Goal: Information Seeking & Learning: Stay updated

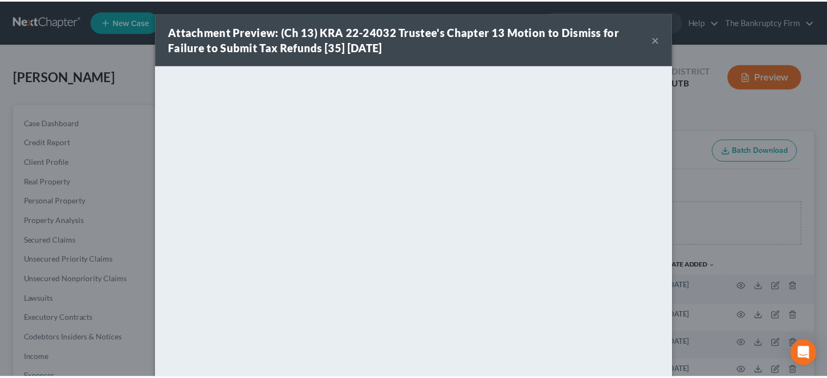
scroll to position [113, 0]
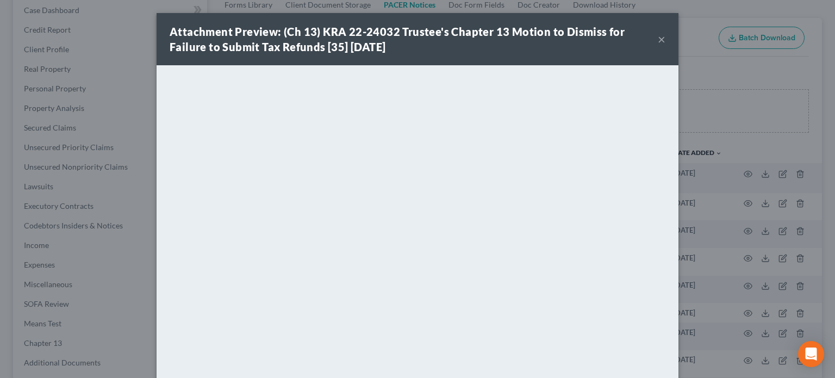
click at [658, 37] on button "×" at bounding box center [662, 39] width 8 height 13
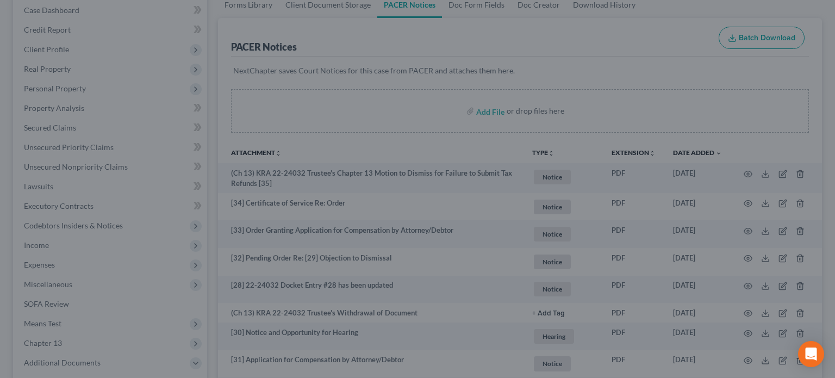
click at [658, 37] on div "Attachment Preview: (Ch 13) KRA 22-24032 Trustee's Chapter 13 Motion to Dismiss…" at bounding box center [417, 189] width 835 height 378
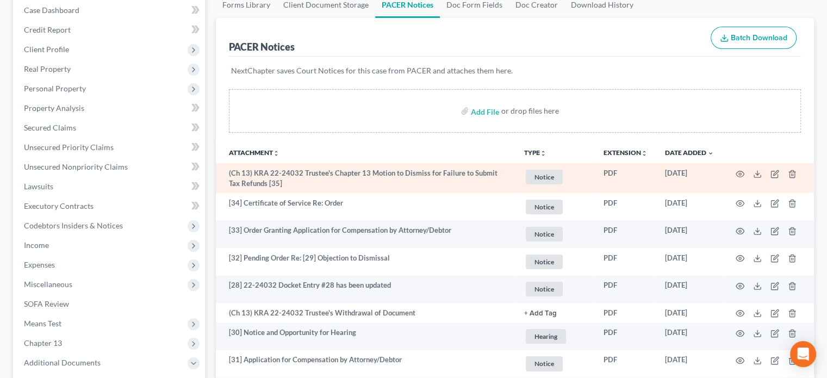
scroll to position [0, 0]
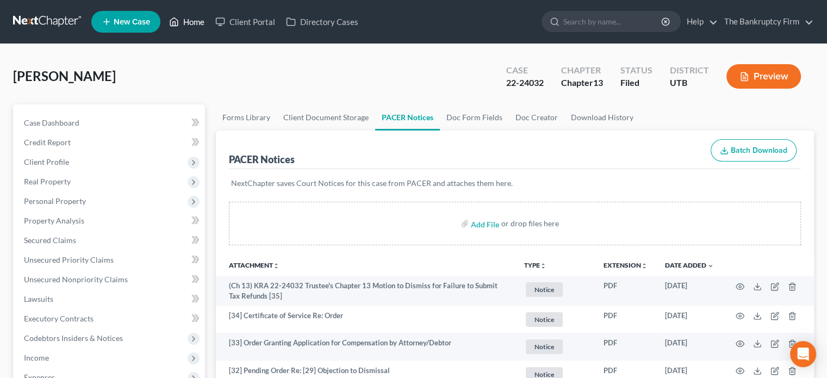
click at [190, 25] on link "Home" at bounding box center [187, 22] width 46 height 20
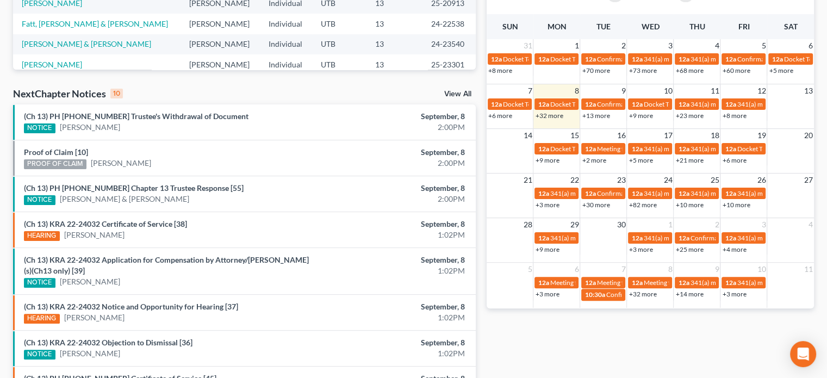
scroll to position [271, 0]
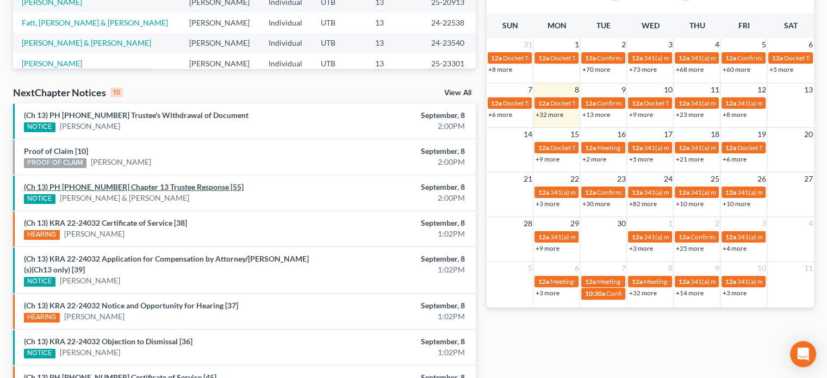
click at [110, 188] on link "(Ch 13) PH 24-23540 Chapter 13 Trustee Response [55]" at bounding box center [134, 186] width 220 height 9
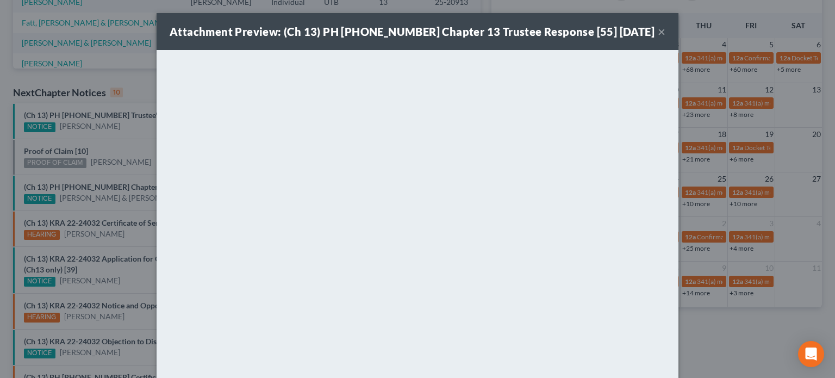
click at [126, 177] on div "Attachment Preview: (Ch 13) PH 24-23540 Chapter 13 Trustee Response [55] 09/08/…" at bounding box center [417, 189] width 835 height 378
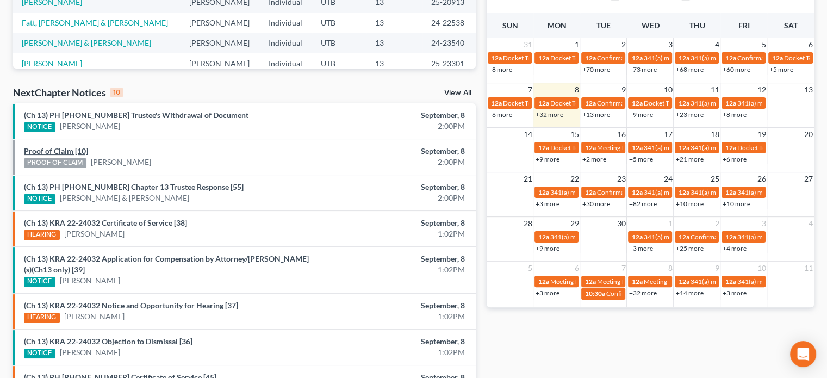
click at [53, 149] on link "Proof of Claim [10]" at bounding box center [56, 150] width 64 height 9
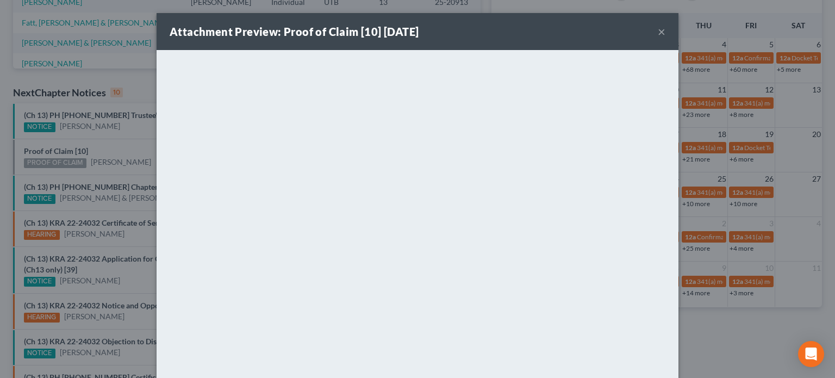
click at [120, 156] on div "Attachment Preview: Proof of Claim [10] 09/08/2025 × <object ng-attr-data='http…" at bounding box center [417, 189] width 835 height 378
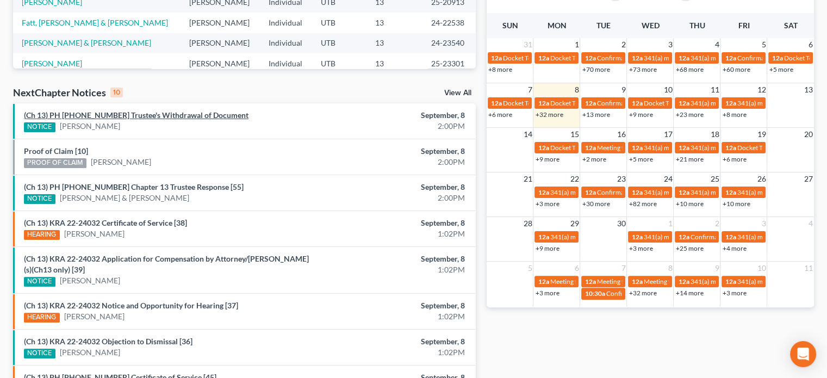
click at [125, 116] on link "(Ch 13) PH 25-22200 Trustee's Withdrawal of Document" at bounding box center [136, 114] width 224 height 9
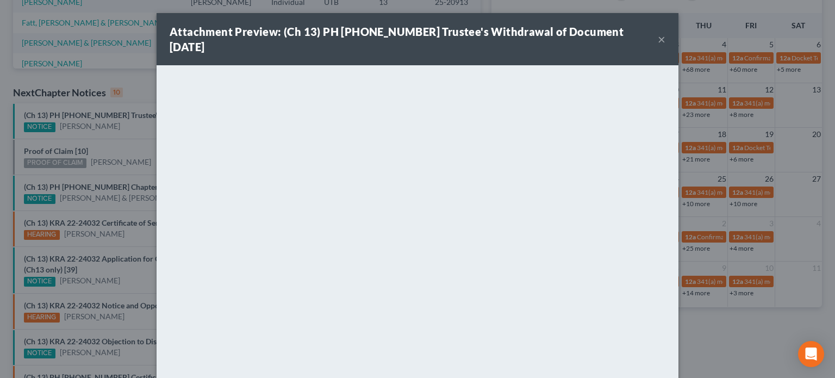
click at [118, 135] on div "Attachment Preview: (Ch 13) PH 25-22200 Trustee's Withdrawal of Document 09/08/…" at bounding box center [417, 189] width 835 height 378
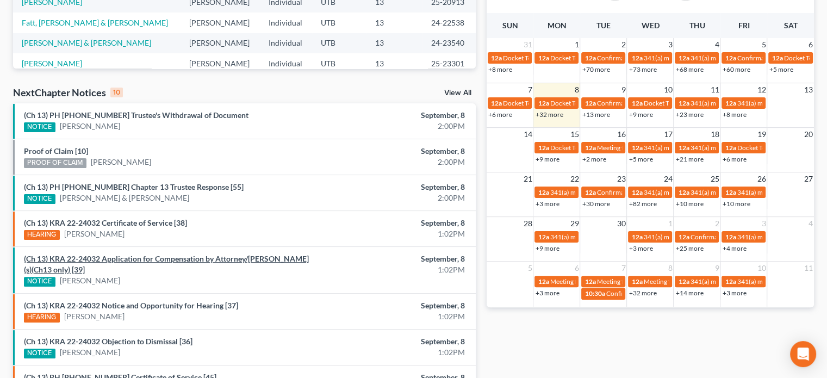
click at [121, 256] on link "(Ch 13) KRA 22-24032 Application for Compensation by Attorney/Debtor(s)(Ch13 on…" at bounding box center [166, 264] width 285 height 20
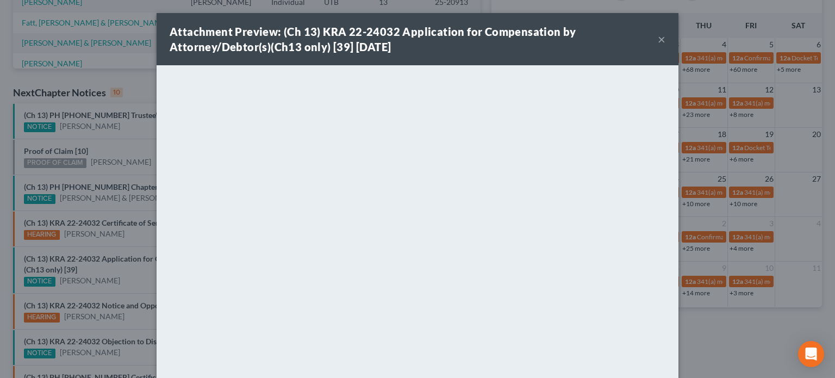
click at [115, 204] on div "Attachment Preview: (Ch 13) KRA 22-24032 Application for Compensation by Attorn…" at bounding box center [417, 189] width 835 height 378
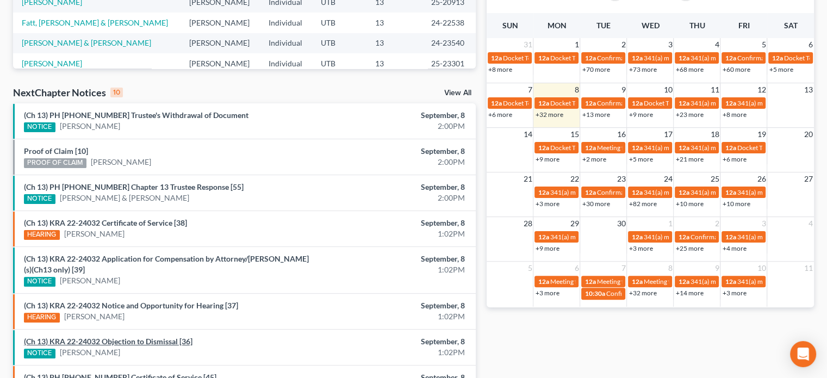
click at [109, 340] on link "(Ch 13) KRA 22-24032 Objection to Dismissal [36]" at bounding box center [108, 340] width 168 height 9
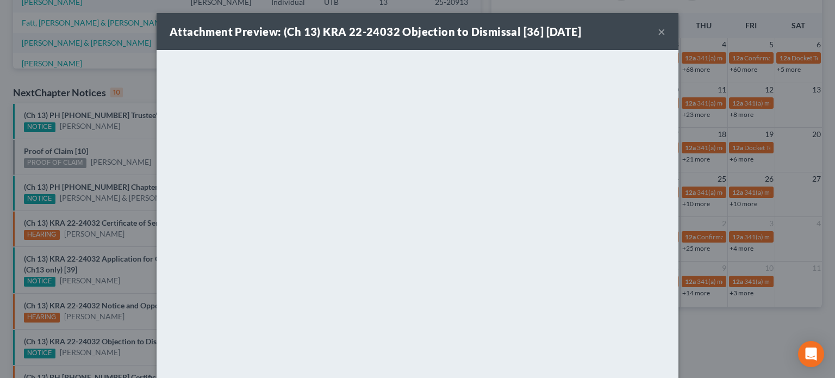
click at [124, 280] on div "Attachment Preview: (Ch 13) KRA 22-24032 Objection to Dismissal [36] 09/08/2025…" at bounding box center [417, 189] width 835 height 378
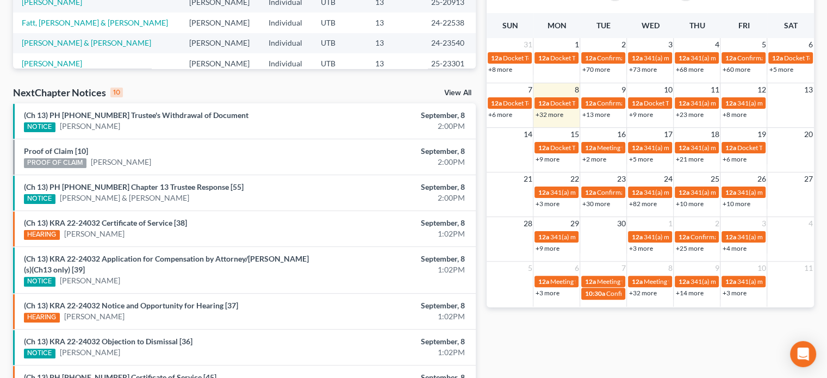
click at [122, 250] on li "(Ch 13) KRA 22-24032 Application for Compensation by Attorney/Debtor(s)(Ch13 on…" at bounding box center [244, 269] width 463 height 47
click at [121, 257] on link "(Ch 13) KRA 22-24032 Application for Compensation by Attorney/Debtor(s)(Ch13 on…" at bounding box center [166, 264] width 285 height 20
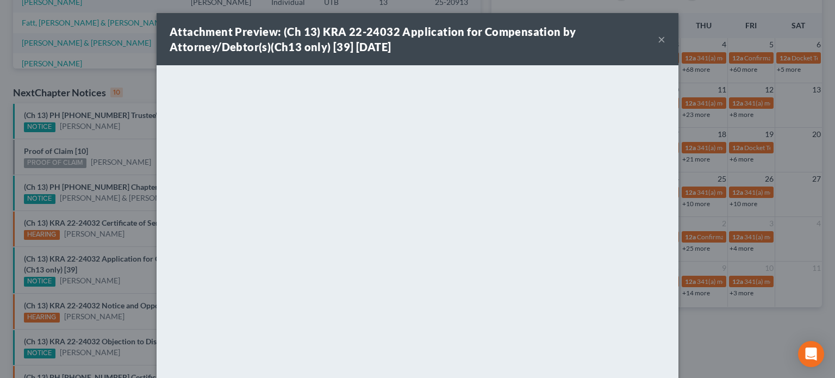
click at [124, 242] on div "Attachment Preview: (Ch 13) KRA 22-24032 Application for Compensation by Attorn…" at bounding box center [417, 189] width 835 height 378
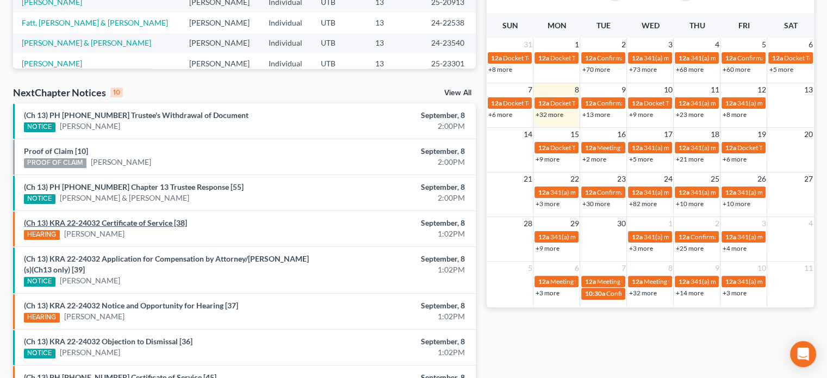
click at [118, 220] on link "(Ch 13) KRA 22-24032 Certificate of Service [38]" at bounding box center [105, 222] width 163 height 9
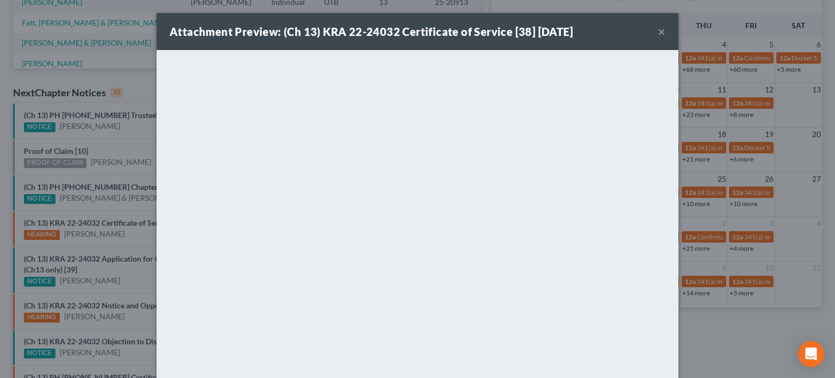
click at [111, 207] on div "Attachment Preview: (Ch 13) KRA 22-24032 Certificate of Service [38] 09/08/2025…" at bounding box center [417, 189] width 835 height 378
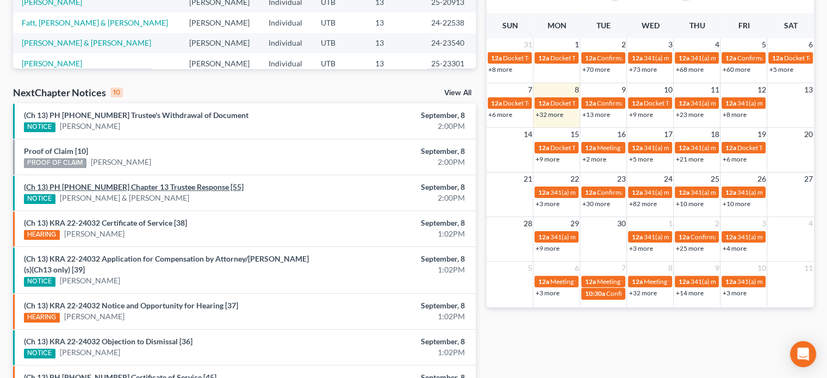
click at [107, 182] on link "(Ch 13) PH 24-23540 Chapter 13 Trustee Response [55]" at bounding box center [134, 186] width 220 height 9
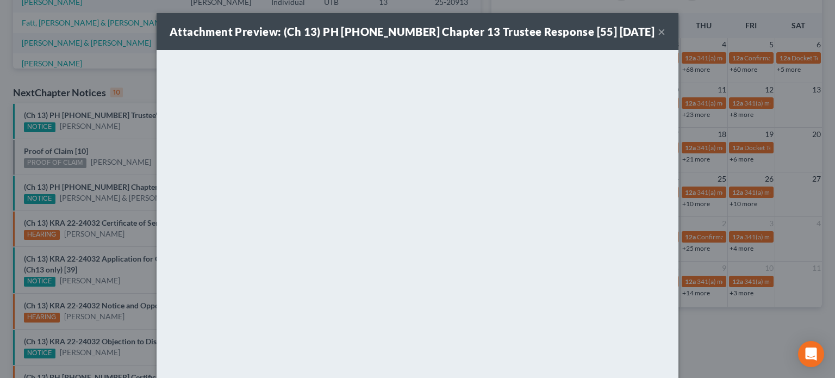
click at [63, 149] on div "Attachment Preview: (Ch 13) PH 24-23540 Chapter 13 Trustee Response [55] 09/08/…" at bounding box center [417, 189] width 835 height 378
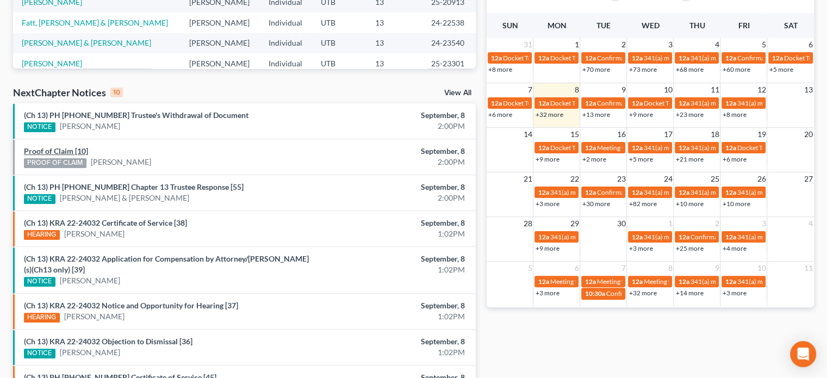
click at [63, 152] on link "Proof of Claim [10]" at bounding box center [56, 150] width 64 height 9
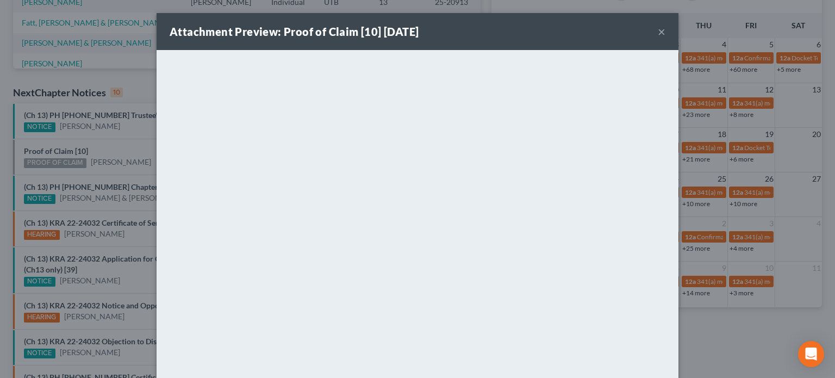
click at [129, 148] on div "Attachment Preview: Proof of Claim [10] 09/08/2025 × <object ng-attr-data='http…" at bounding box center [417, 189] width 835 height 378
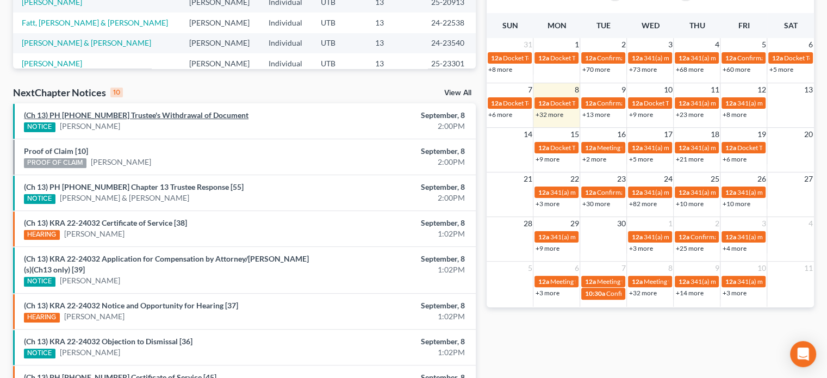
click at [114, 110] on link "(Ch 13) PH 25-22200 Trustee's Withdrawal of Document" at bounding box center [136, 114] width 224 height 9
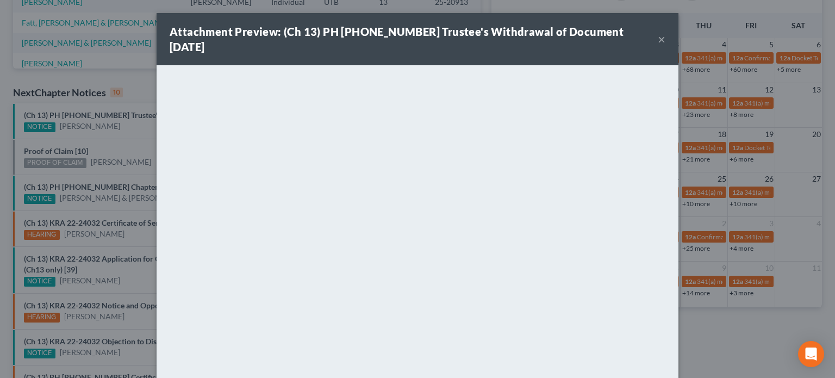
click at [117, 145] on div "Attachment Preview: (Ch 13) PH 25-22200 Trustee's Withdrawal of Document 09/08/…" at bounding box center [417, 189] width 835 height 378
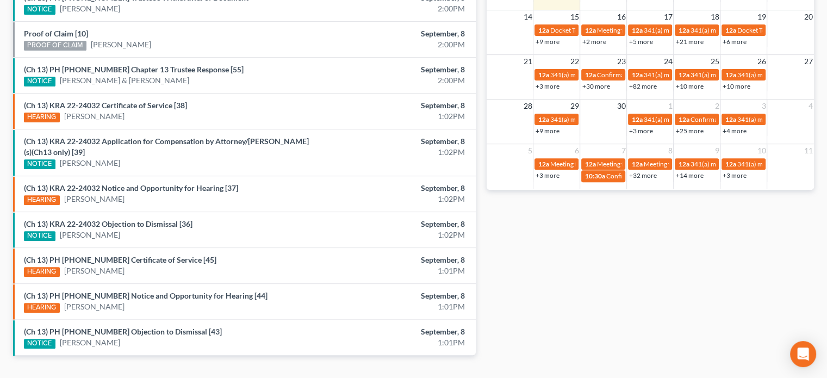
scroll to position [411, 0]
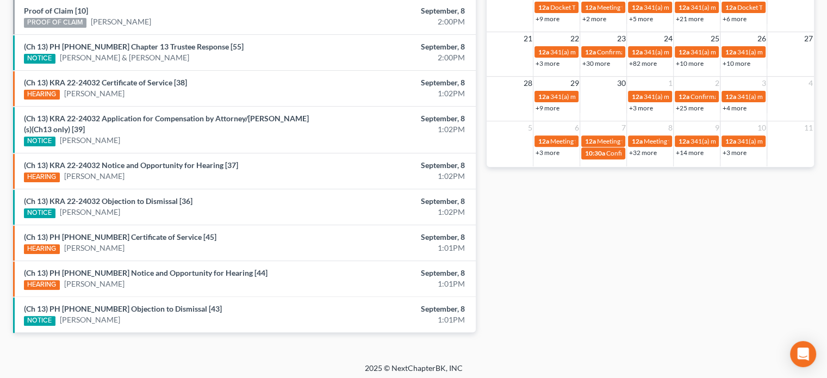
click at [115, 204] on div "(Ch 13) KRA 22-24032 Objection to Dismissal [36] NOTICE Holly Schultz" at bounding box center [168, 207] width 301 height 22
click at [113, 197] on link "(Ch 13) KRA 22-24032 Objection to Dismissal [36]" at bounding box center [108, 200] width 168 height 9
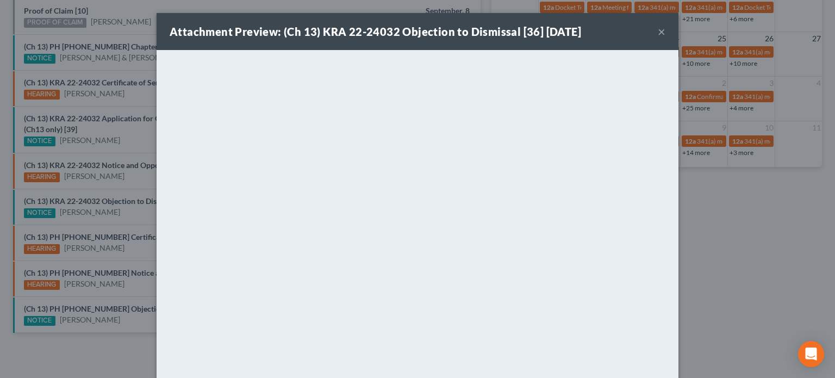
click at [111, 209] on div "Attachment Preview: (Ch 13) KRA 22-24032 Objection to Dismissal [36] 09/08/2025…" at bounding box center [417, 189] width 835 height 378
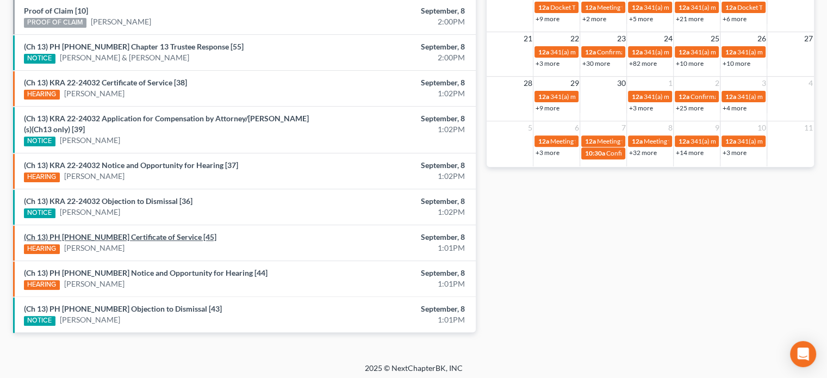
click at [110, 234] on link "(Ch 13) PH 23-20913 Certificate of Service [45]" at bounding box center [120, 236] width 192 height 9
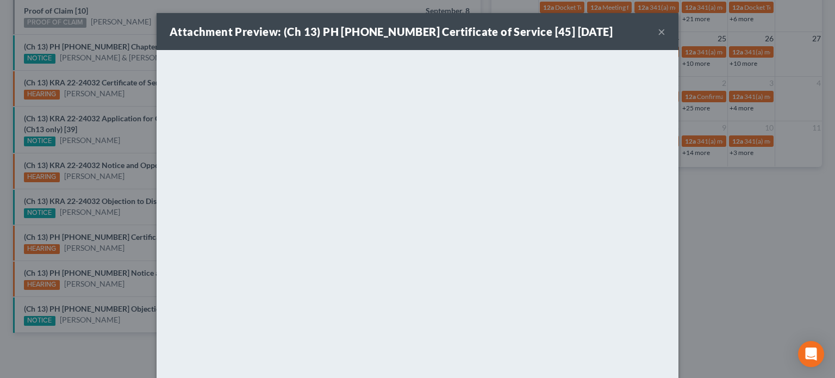
click at [122, 216] on div "Attachment Preview: (Ch 13) PH 23-20913 Certificate of Service [45] 09/08/2025 …" at bounding box center [417, 189] width 835 height 378
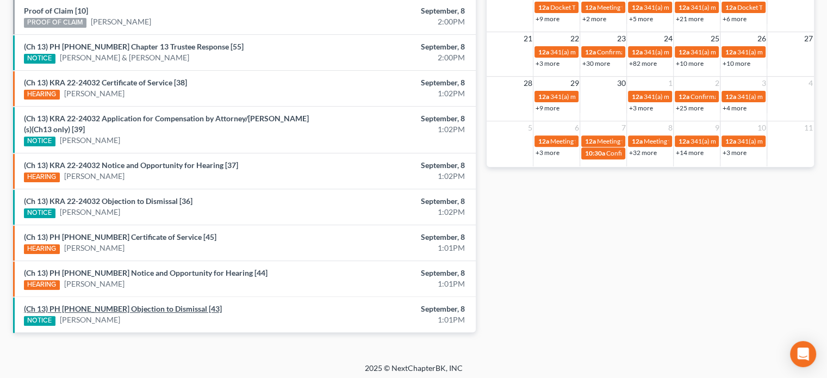
click at [123, 309] on link "(Ch 13) PH 23-20913 Objection to Dismissal [43]" at bounding box center [123, 308] width 198 height 9
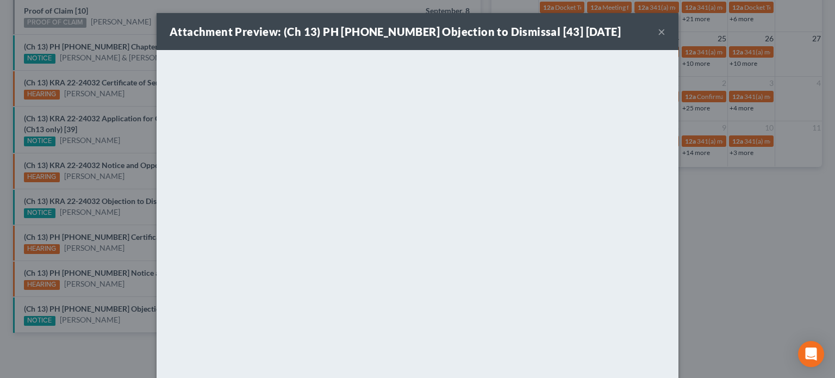
click at [118, 251] on div "Attachment Preview: (Ch 13) PH 23-20913 Objection to Dismissal [43] 09/08/2025 …" at bounding box center [417, 189] width 835 height 378
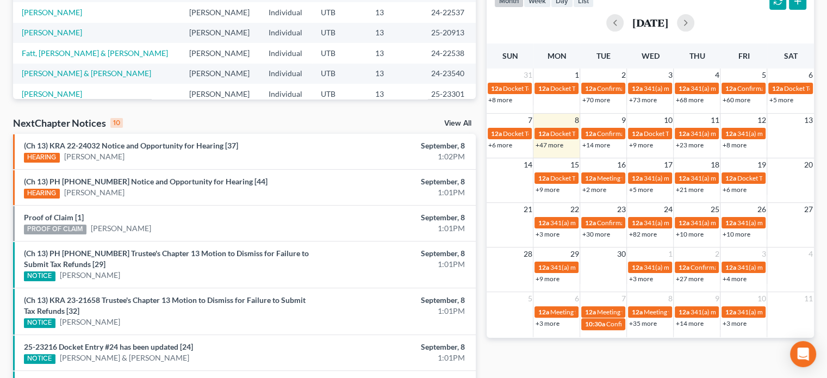
scroll to position [241, 0]
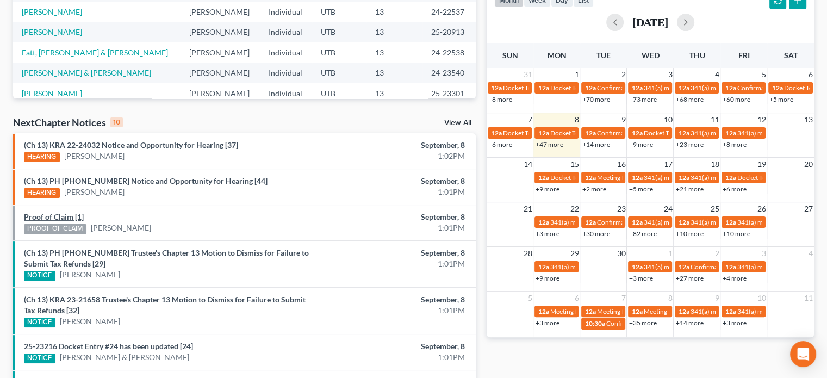
click at [43, 214] on link "Proof of Claim [1]" at bounding box center [54, 216] width 60 height 9
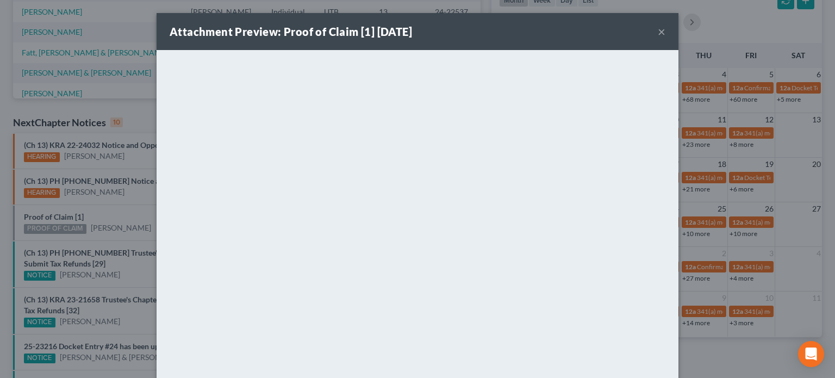
click at [108, 206] on div "Attachment Preview: Proof of Claim [1] [DATE] × <object ng-attr-data='[URL][DOM…" at bounding box center [417, 189] width 835 height 378
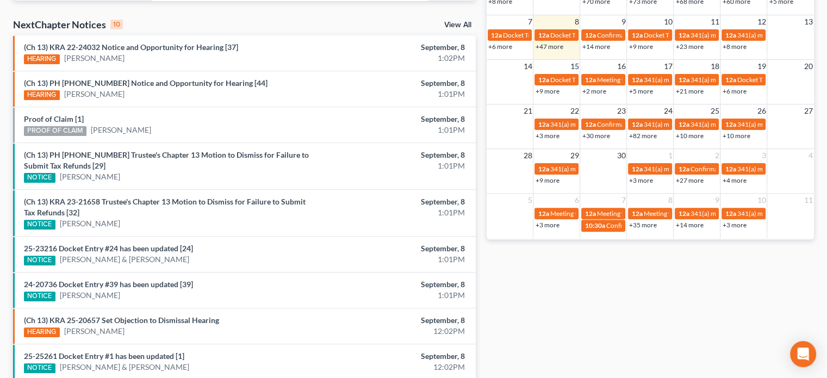
scroll to position [352, 0]
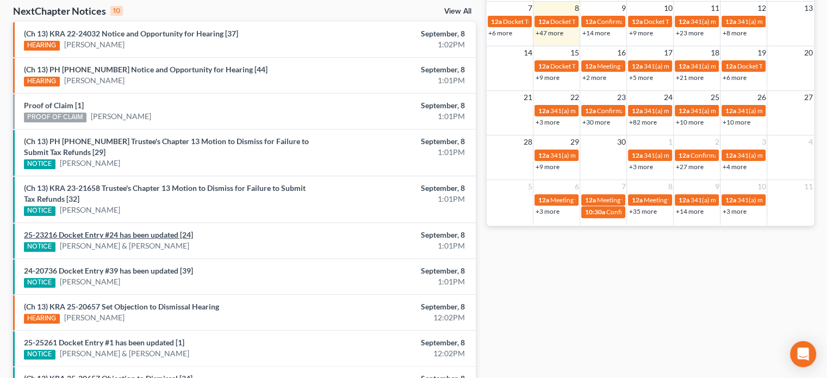
click at [107, 232] on link "25-23216 Docket Entry #24 has been updated [24]" at bounding box center [108, 234] width 169 height 9
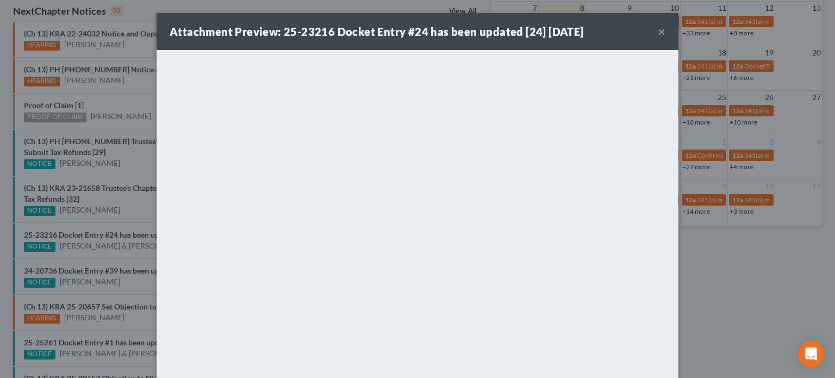
click at [93, 252] on div "Attachment Preview: 25-23216 Docket Entry #24 has been updated [24] 09/08/2025 …" at bounding box center [417, 189] width 835 height 378
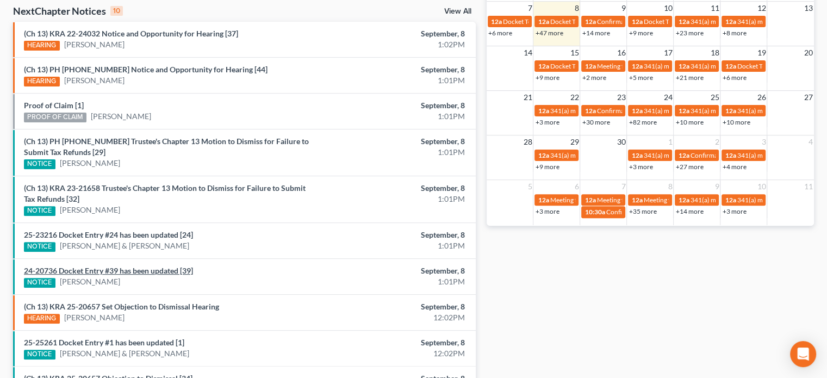
click at [91, 266] on link "24-20736 Docket Entry #39 has been updated [39]" at bounding box center [108, 270] width 169 height 9
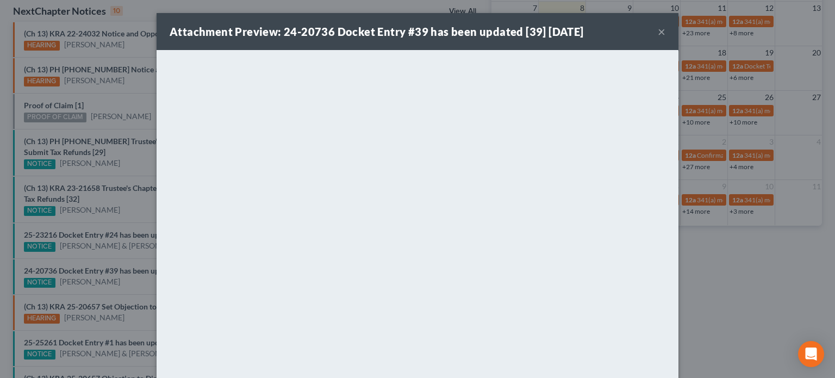
click at [91, 259] on div "Attachment Preview: 24-20736 Docket Entry #39 has been updated [39] 09/08/2025 …" at bounding box center [417, 189] width 835 height 378
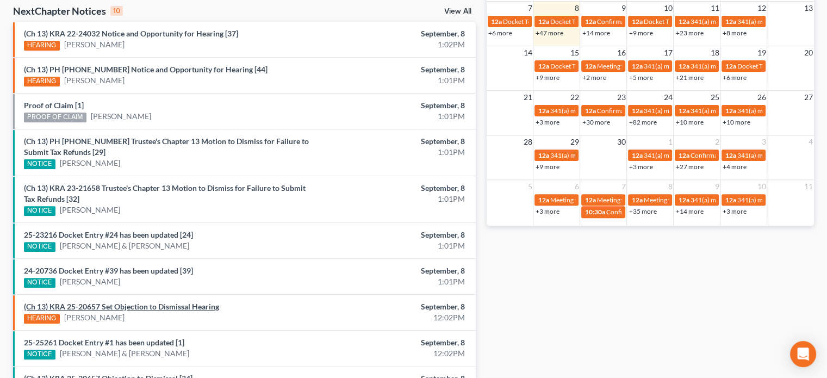
click at [141, 302] on link "(Ch 13) KRA 25-20657 Set Objection to Dismissal Hearing" at bounding box center [121, 306] width 195 height 9
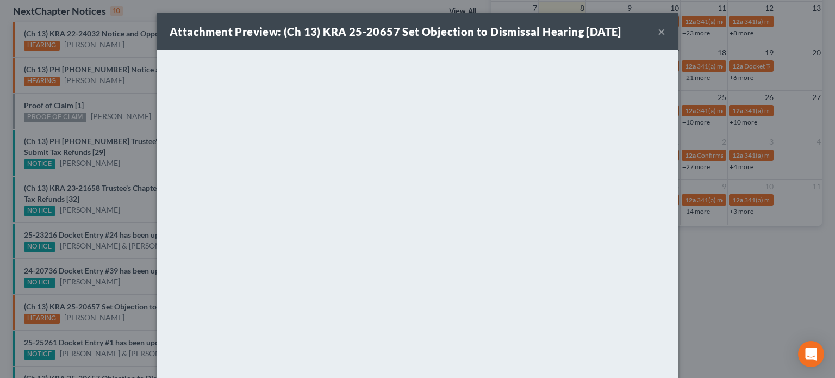
click at [135, 289] on div "Attachment Preview: (Ch 13) KRA 25-20657 Set Objection to Dismissal Hearing 09/…" at bounding box center [417, 189] width 835 height 378
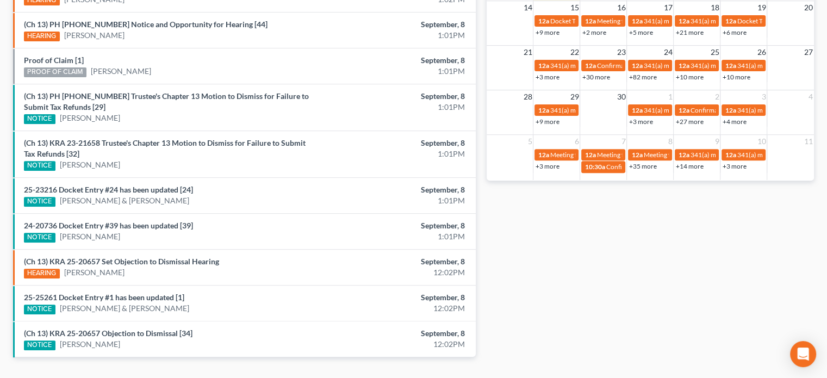
scroll to position [422, 0]
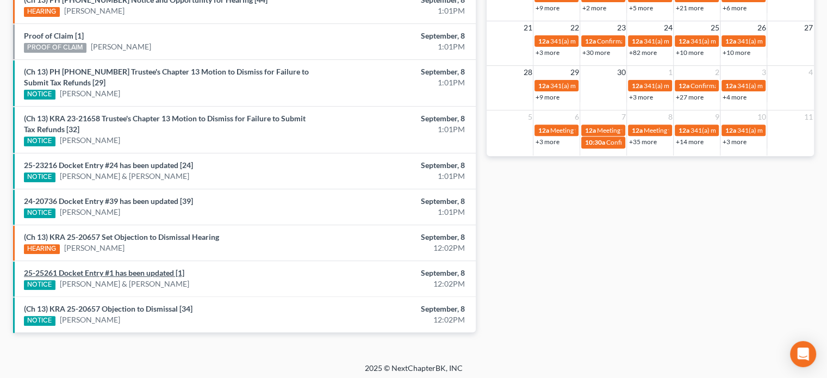
click at [123, 273] on link "25-25261 Docket Entry #1 has been updated [1]" at bounding box center [104, 272] width 160 height 9
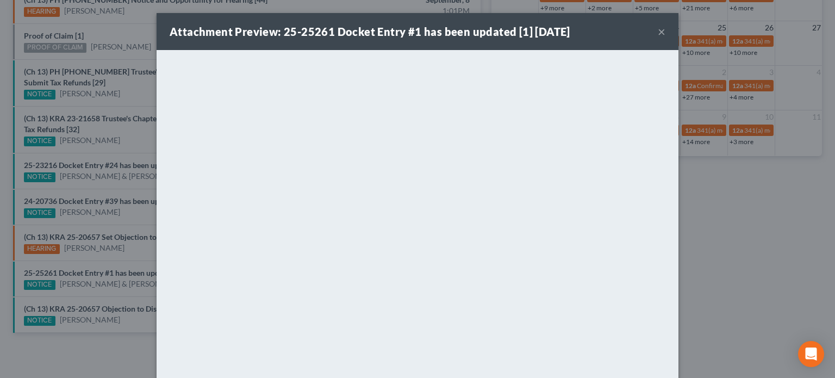
click at [111, 290] on div "Attachment Preview: 25-25261 Docket Entry #1 has been updated [1] 09/08/2025 × …" at bounding box center [417, 189] width 835 height 378
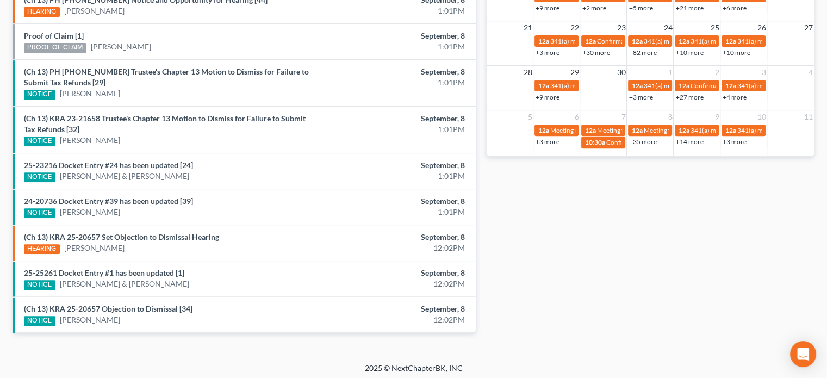
click at [109, 303] on div "(Ch 13) KRA 25-20657 Objection to Dismissal [34] NOTICE Holly Brown" at bounding box center [168, 314] width 301 height 22
click at [109, 304] on link "(Ch 13) KRA 25-20657 Objection to Dismissal [34]" at bounding box center [108, 308] width 168 height 9
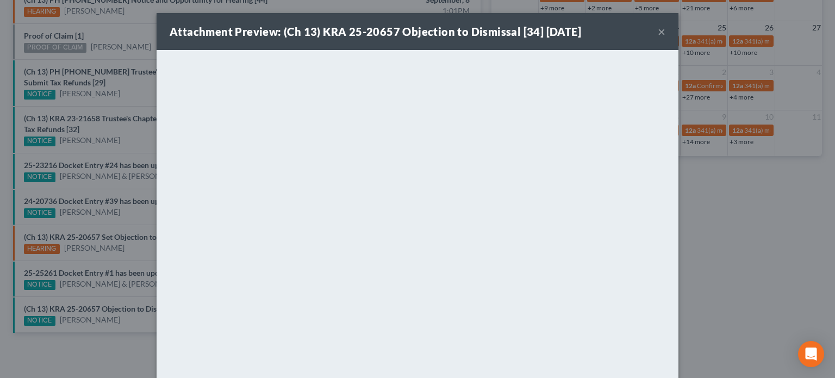
click at [107, 293] on div "Attachment Preview: (Ch 13) KRA 25-20657 Objection to Dismissal [34] 09/08/2025…" at bounding box center [417, 189] width 835 height 378
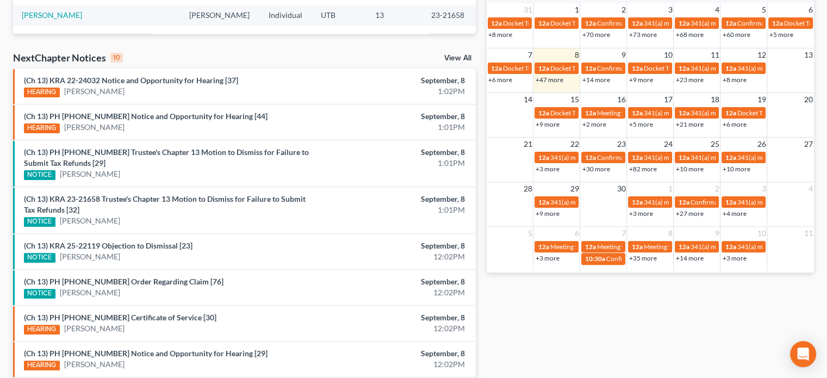
scroll to position [307, 0]
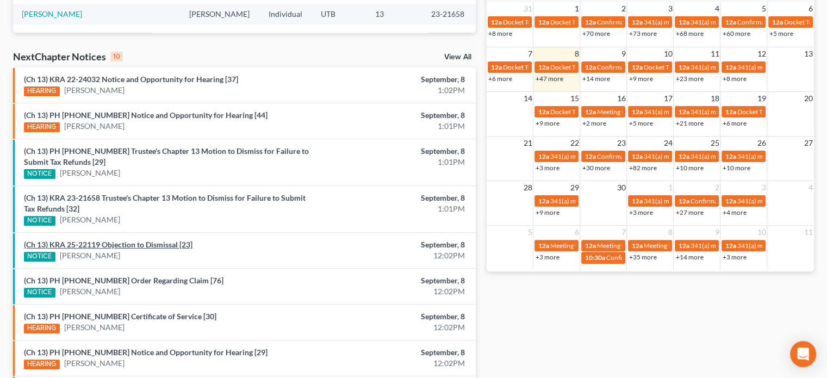
click at [135, 240] on link "(Ch 13) KRA 25-22119 Objection to Dismissal [23]" at bounding box center [108, 244] width 168 height 9
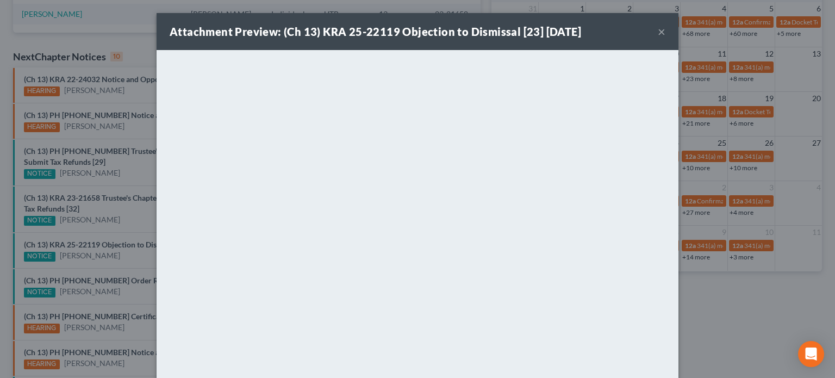
click at [117, 254] on div "Attachment Preview: (Ch 13) KRA 25-22119 Objection to Dismissal [23] 09/08/2025…" at bounding box center [417, 189] width 835 height 378
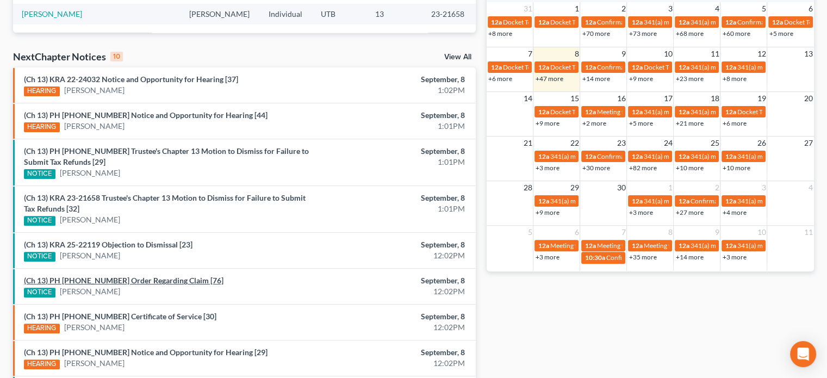
click at [117, 280] on link "(Ch 13) PH 25-20913 Order Regarding Claim [76]" at bounding box center [123, 280] width 199 height 9
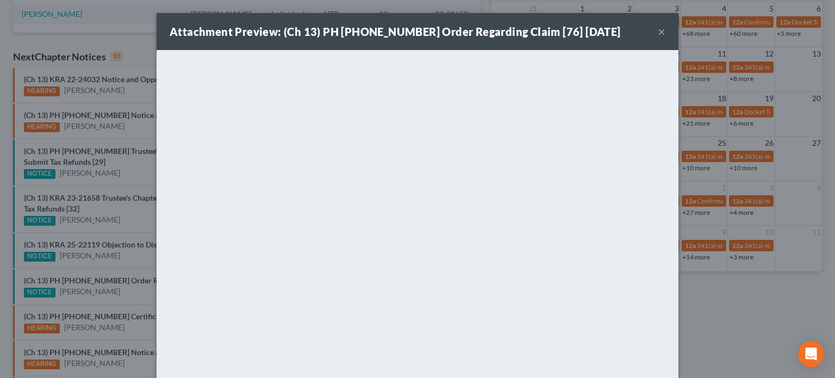
click at [119, 294] on div "Attachment Preview: (Ch 13) PH 25-20913 Order Regarding Claim [76] 09/08/2025 ×…" at bounding box center [417, 189] width 835 height 378
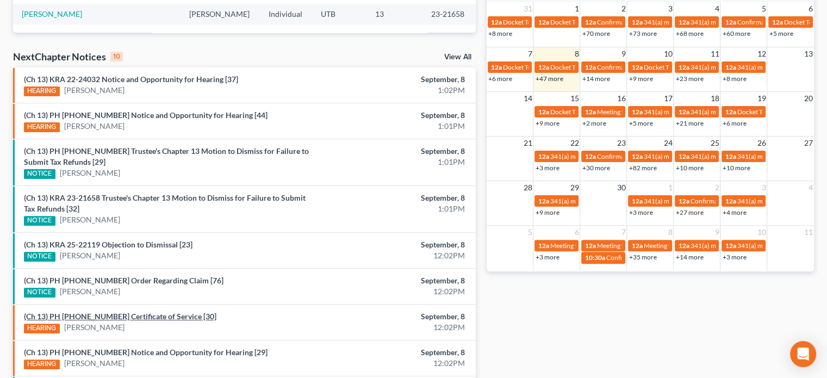
click at [121, 318] on link "(Ch 13) PH 24-25100 Certificate of Service [30]" at bounding box center [120, 315] width 192 height 9
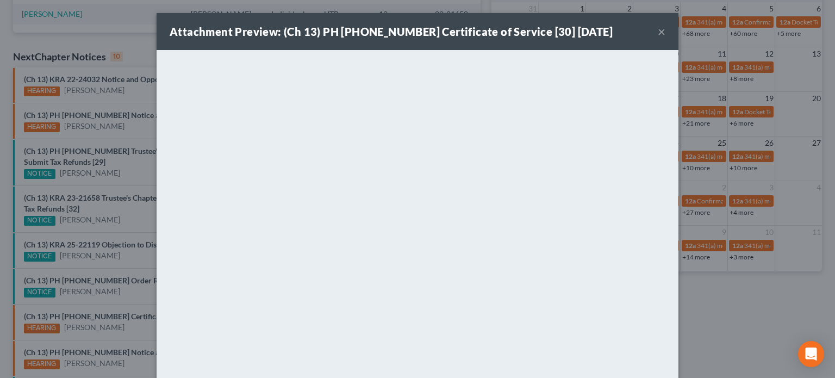
click at [133, 297] on div "Attachment Preview: (Ch 13) PH 24-25100 Certificate of Service [30] 09/08/2025 …" at bounding box center [417, 189] width 835 height 378
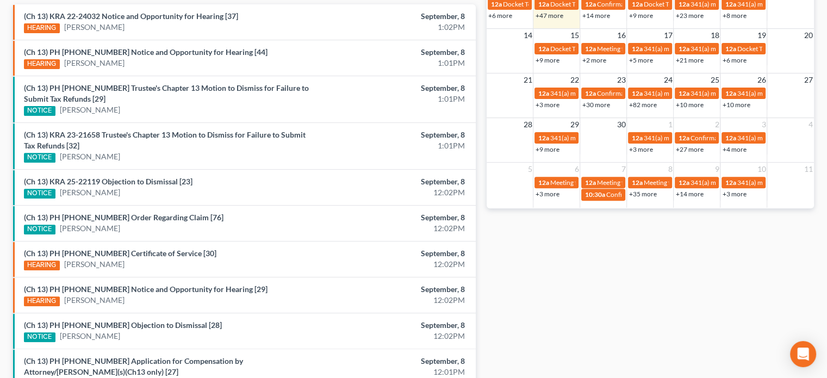
scroll to position [433, 0]
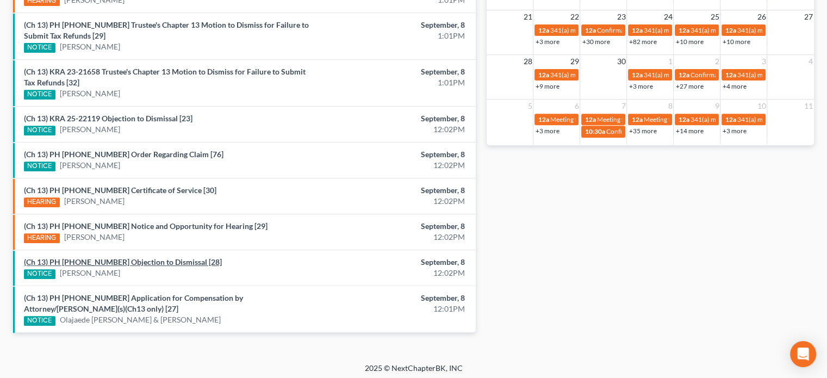
click at [98, 261] on link "(Ch 13) PH 24-25100 Objection to Dismissal [28]" at bounding box center [123, 261] width 198 height 9
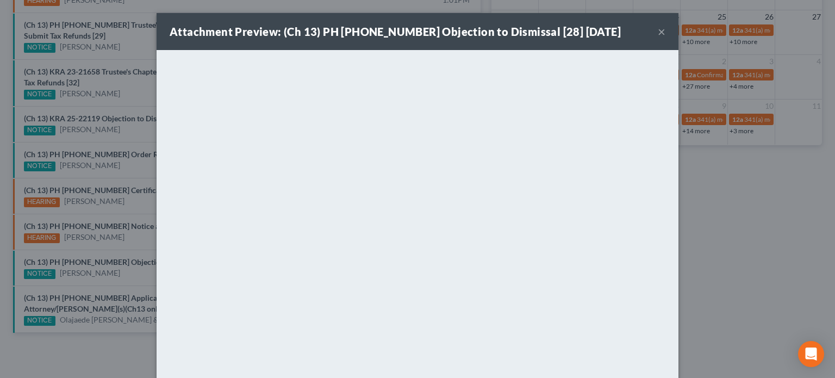
click at [95, 272] on div "Attachment Preview: (Ch 13) PH 24-25100 Objection to Dismissal [28] 09/08/2025 …" at bounding box center [417, 189] width 835 height 378
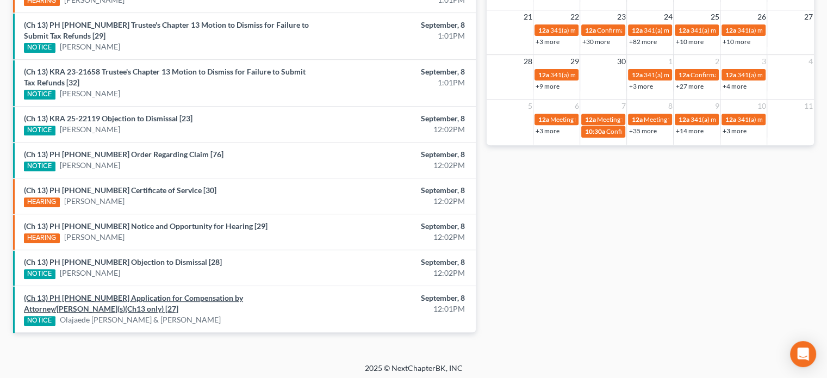
click at [102, 293] on link "(Ch 13) PH 24-22538 Application for Compensation by Attorney/Debtor(s)(Ch13 onl…" at bounding box center [133, 303] width 219 height 20
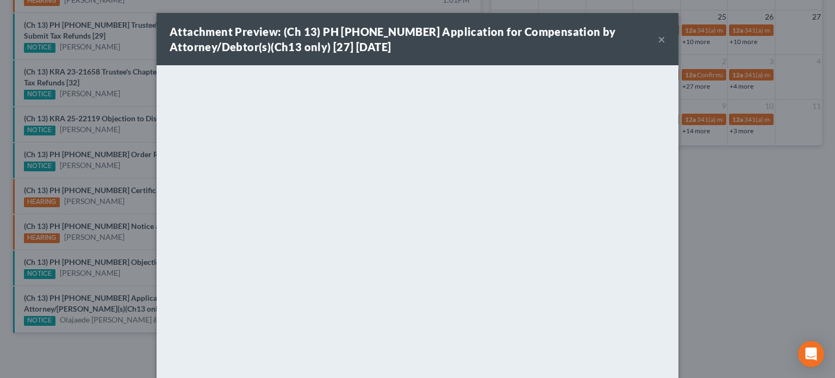
click at [117, 282] on div "Attachment Preview: (Ch 13) PH 24-22538 Application for Compensation by Attorne…" at bounding box center [417, 189] width 835 height 378
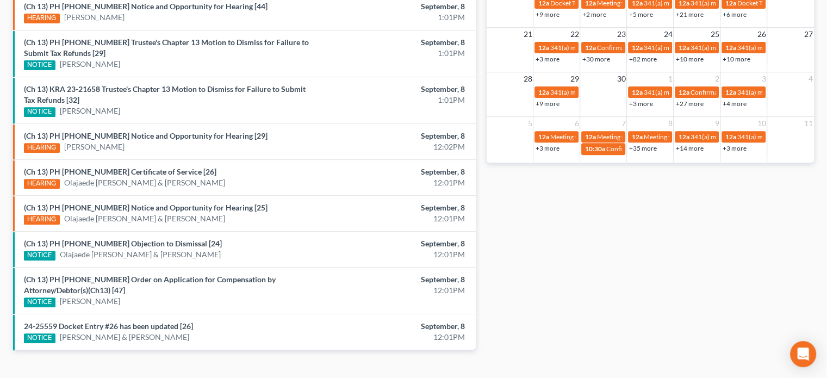
scroll to position [433, 0]
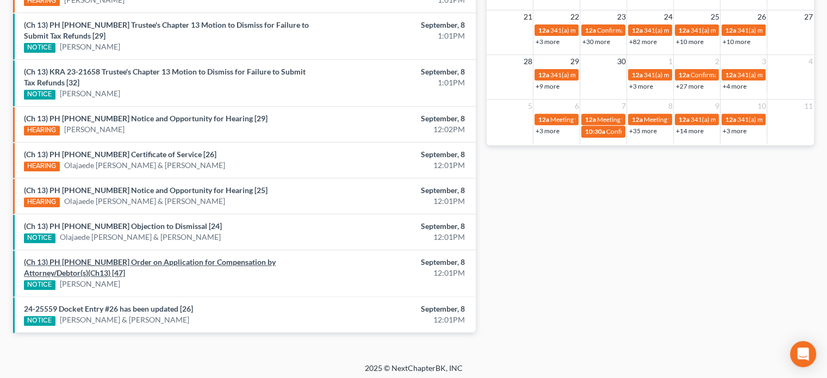
click at [170, 258] on link "(Ch 13) PH 24-22335 Order on Application for Compensation by Attorney/Debtor(s)…" at bounding box center [150, 267] width 252 height 20
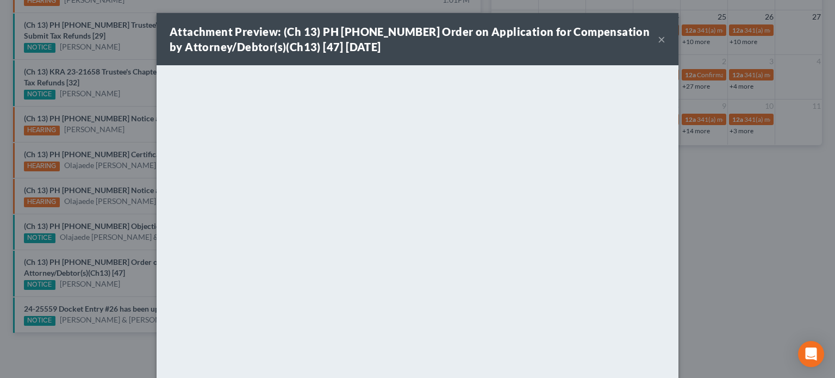
click at [126, 270] on div "Attachment Preview: (Ch 13) PH 24-22335 Order on Application for Compensation b…" at bounding box center [417, 189] width 835 height 378
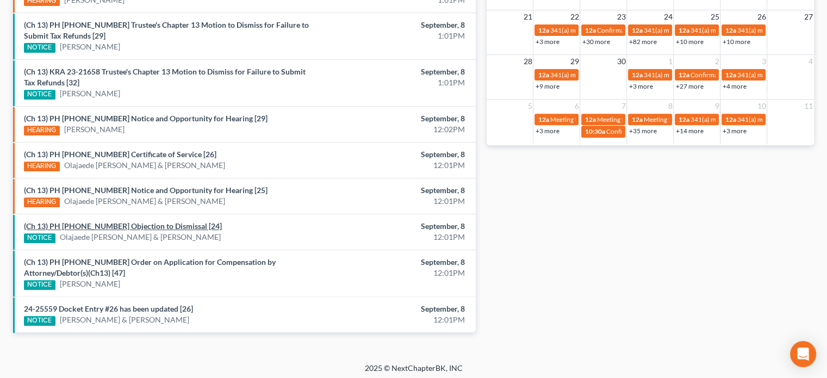
click at [127, 221] on link "(Ch 13) PH 24-22538 Objection to Dismissal [24]" at bounding box center [123, 225] width 198 height 9
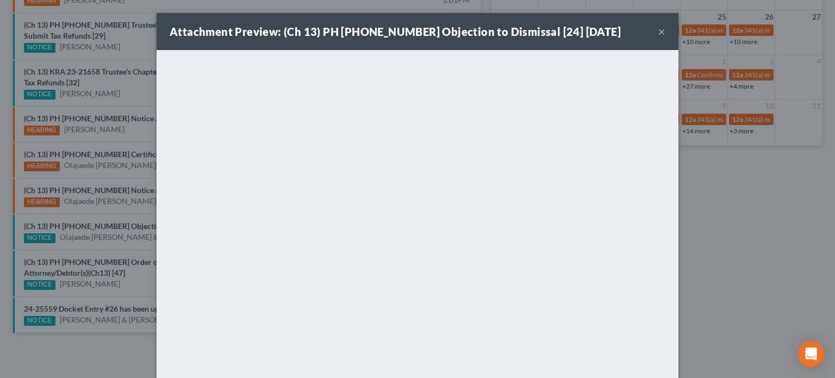
click at [114, 274] on div "Attachment Preview: (Ch 13) PH 24-22538 Objection to Dismissal [24] 09/08/2025 …" at bounding box center [417, 189] width 835 height 378
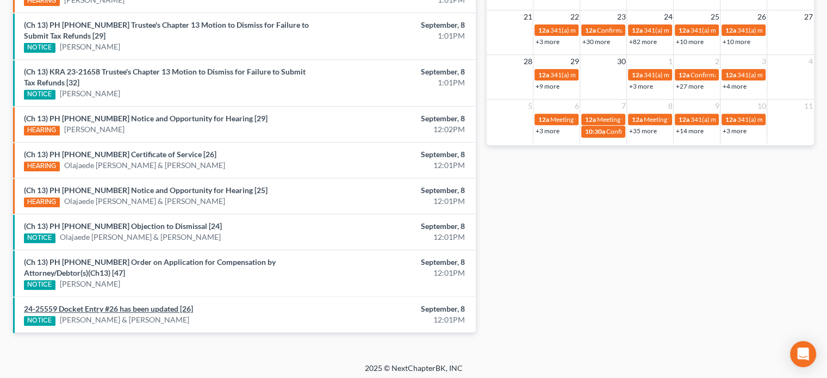
click at [142, 305] on link "24-25559 Docket Entry #26 has been updated [26]" at bounding box center [108, 308] width 169 height 9
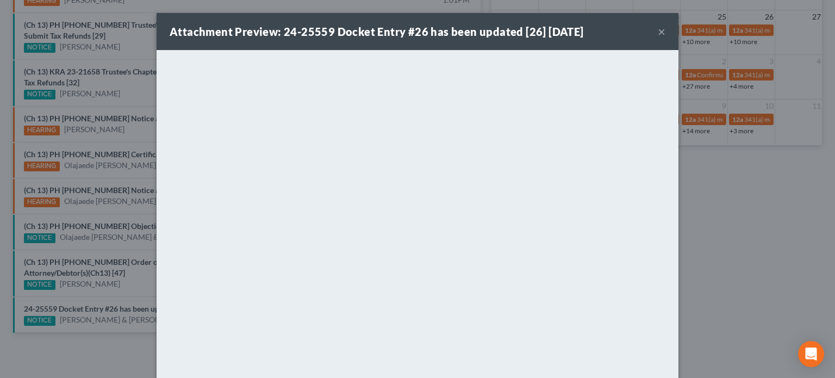
click at [133, 278] on div "Attachment Preview: 24-25559 Docket Entry #26 has been updated [26] 09/08/2025 …" at bounding box center [417, 189] width 835 height 378
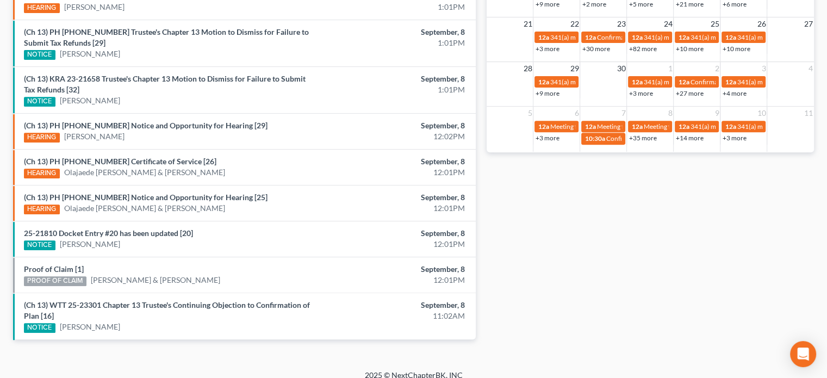
scroll to position [433, 0]
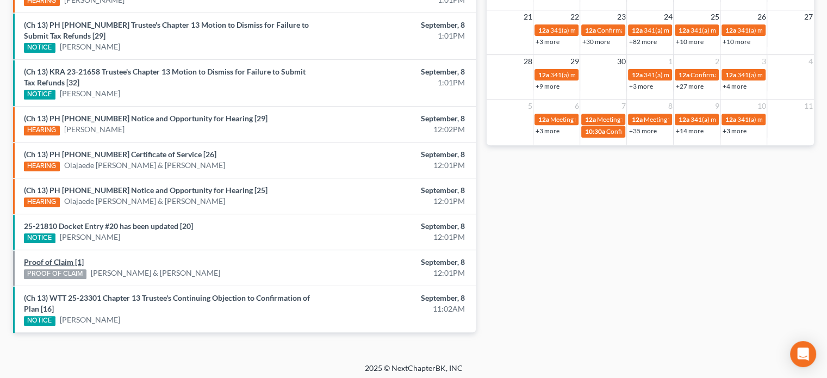
click at [50, 257] on link "Proof of Claim [1]" at bounding box center [54, 261] width 60 height 9
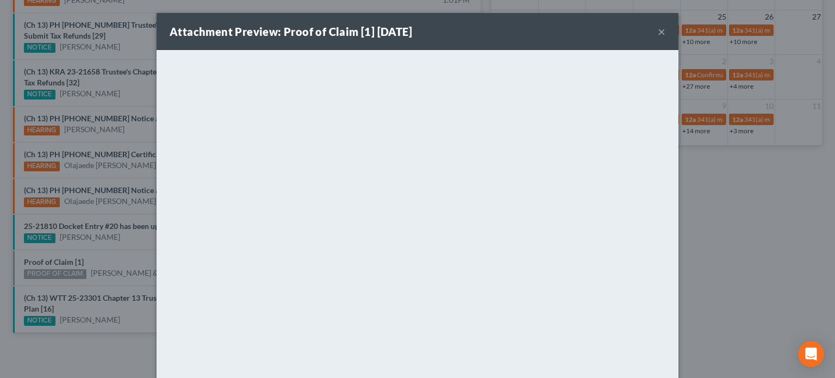
click at [74, 242] on div "Attachment Preview: Proof of Claim [1] [DATE] × <object ng-attr-data='[URL][DOM…" at bounding box center [417, 189] width 835 height 378
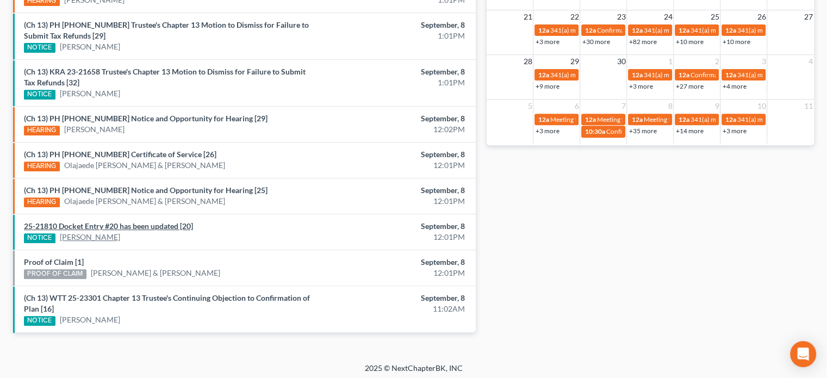
click at [91, 228] on link "25-21810 Docket Entry #20 has been updated [20]" at bounding box center [108, 225] width 169 height 9
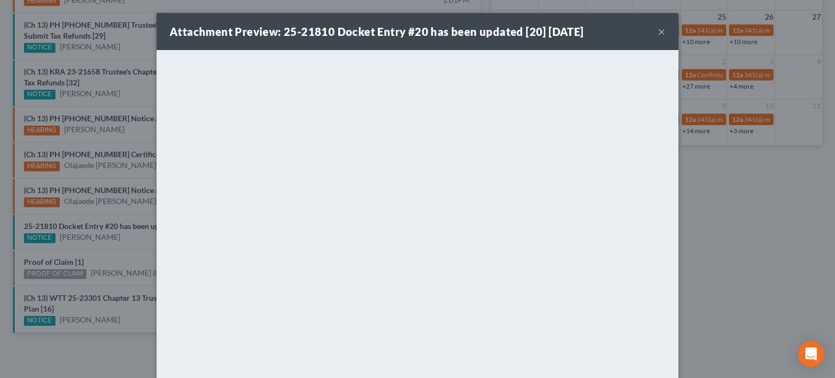
click at [120, 255] on div "Attachment Preview: 25-21810 Docket Entry #20 has been updated [20] [DATE] × Do…" at bounding box center [417, 189] width 835 height 378
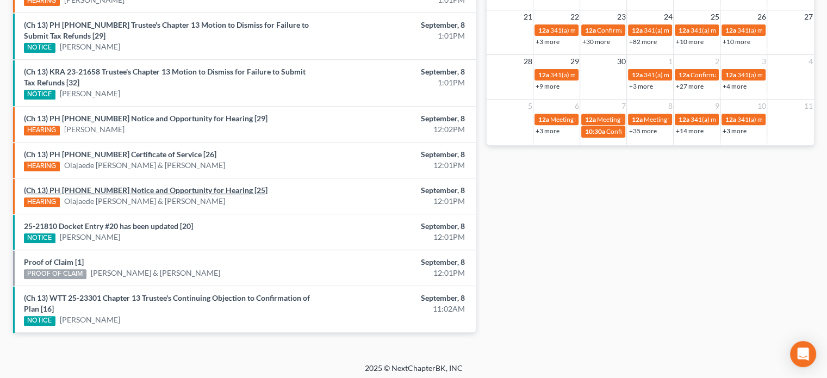
click at [135, 188] on link "(Ch 13) PH 24-22538 Notice and Opportunity for Hearing [25]" at bounding box center [145, 189] width 243 height 9
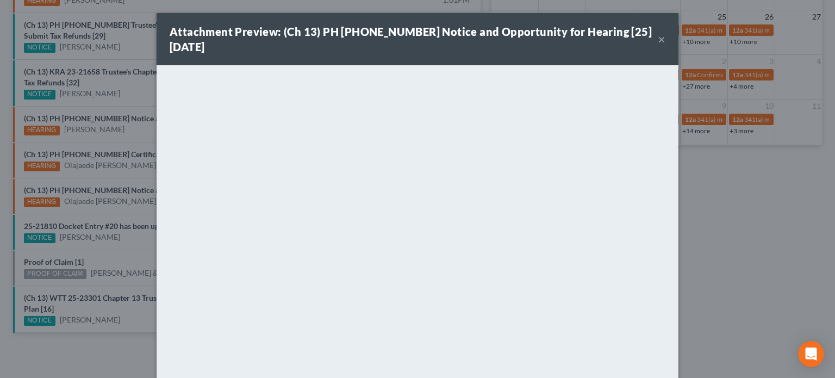
click at [130, 172] on div "Attachment Preview: (Ch 13) PH 24-22538 Notice and Opportunity for Hearing [25]…" at bounding box center [417, 189] width 835 height 378
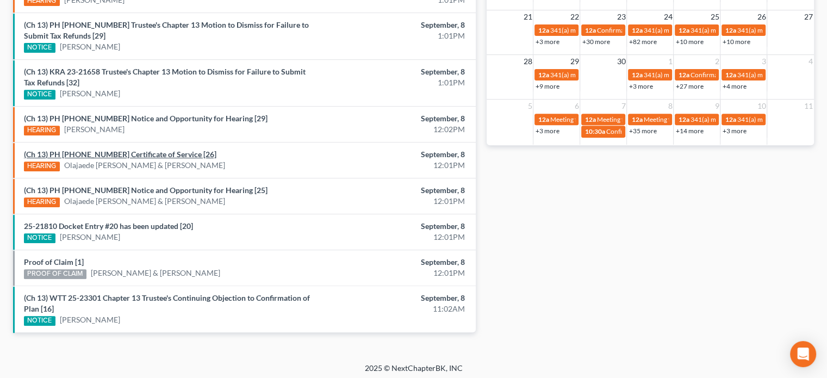
click at [129, 151] on link "(Ch 13) PH 24-22538 Certificate of Service [26]" at bounding box center [120, 153] width 192 height 9
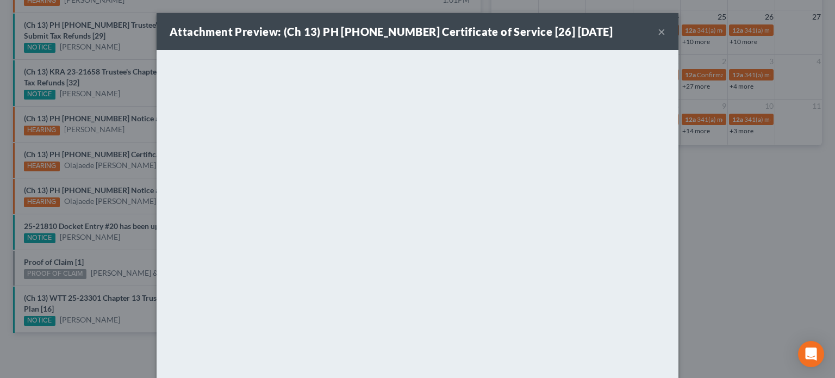
click at [107, 175] on div "Attachment Preview: (Ch 13) PH 24-22538 Certificate of Service [26] 09/08/2025 …" at bounding box center [417, 189] width 835 height 378
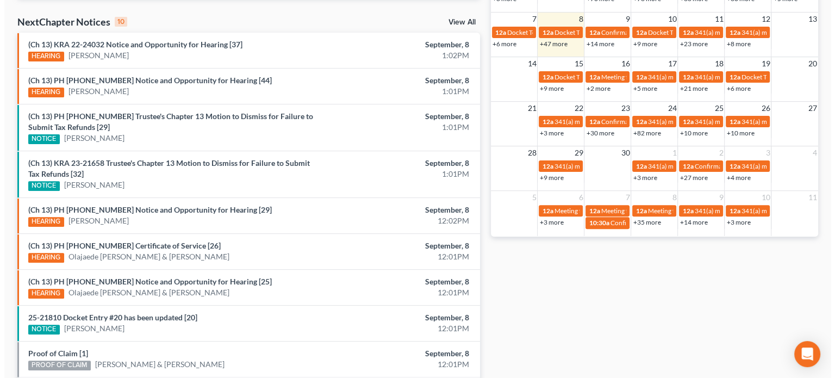
scroll to position [341, 0]
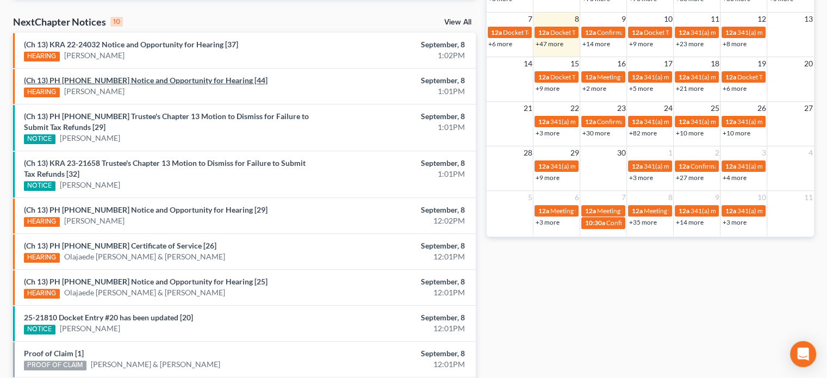
click at [139, 80] on link "(Ch 13) PH 23-20913 Notice and Opportunity for Hearing [44]" at bounding box center [145, 80] width 243 height 9
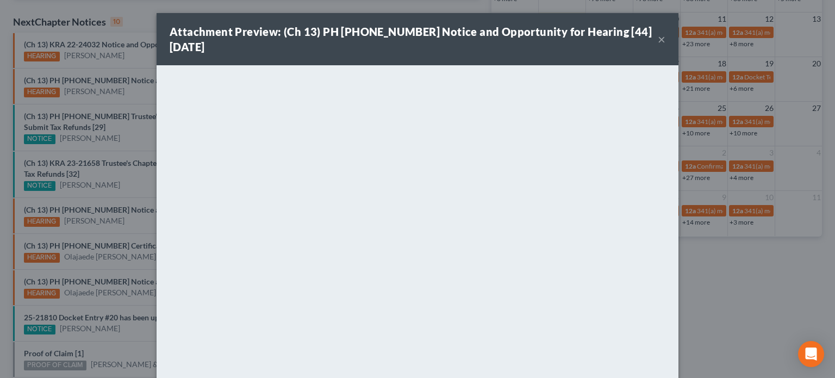
click at [130, 93] on div "Attachment Preview: (Ch 13) PH 23-20913 Notice and Opportunity for Hearing [44]…" at bounding box center [417, 189] width 835 height 378
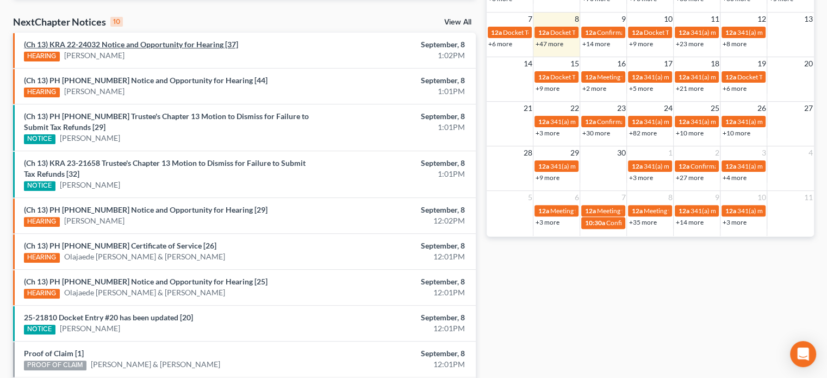
click at [120, 43] on link "(Ch 13) KRA 22-24032 Notice and Opportunity for Hearing [37]" at bounding box center [131, 44] width 214 height 9
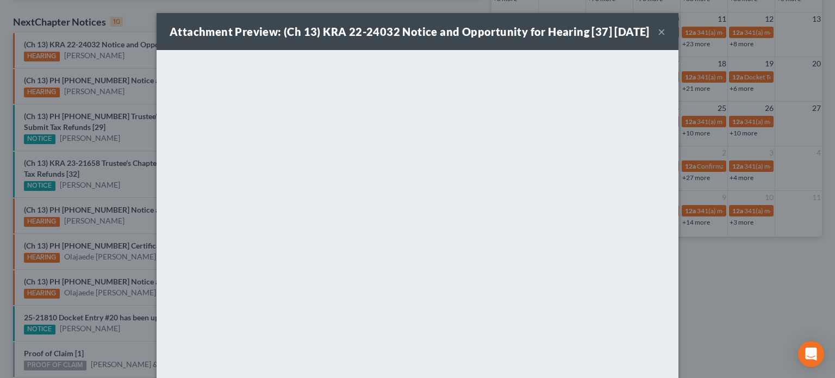
click at [123, 63] on div "Attachment Preview: (Ch 13) KRA 22-24032 Notice and Opportunity for Hearing [37…" at bounding box center [417, 189] width 835 height 378
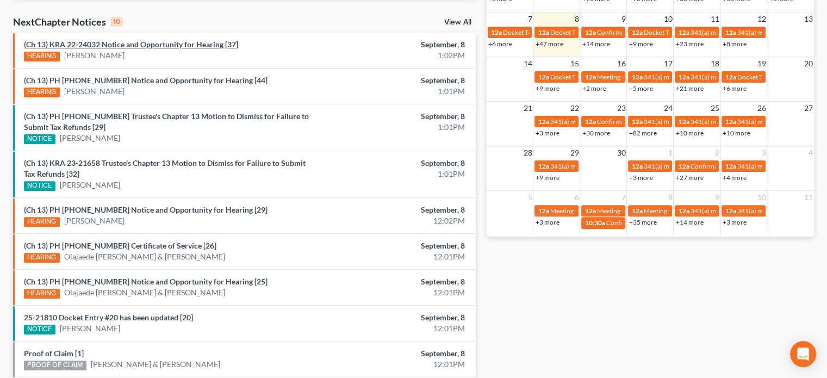
click at [147, 45] on link "(Ch 13) KRA 22-24032 Notice and Opportunity for Hearing [37]" at bounding box center [131, 44] width 214 height 9
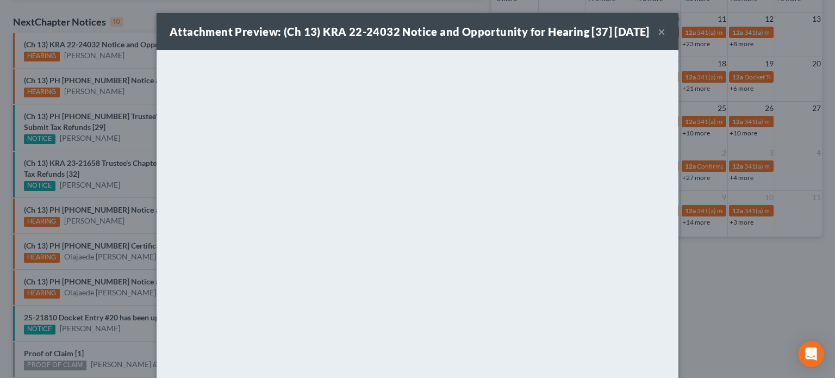
click at [135, 52] on div "Attachment Preview: (Ch 13) KRA 22-24032 Notice and Opportunity for Hearing [37…" at bounding box center [417, 189] width 835 height 378
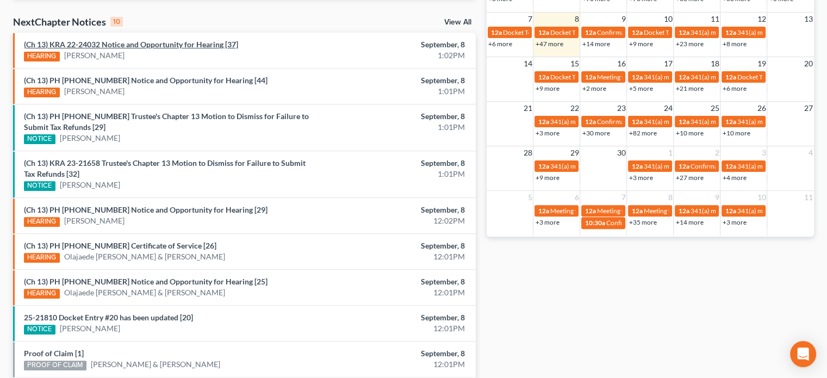
click at [139, 46] on link "(Ch 13) KRA 22-24032 Notice and Opportunity for Hearing [37]" at bounding box center [131, 44] width 214 height 9
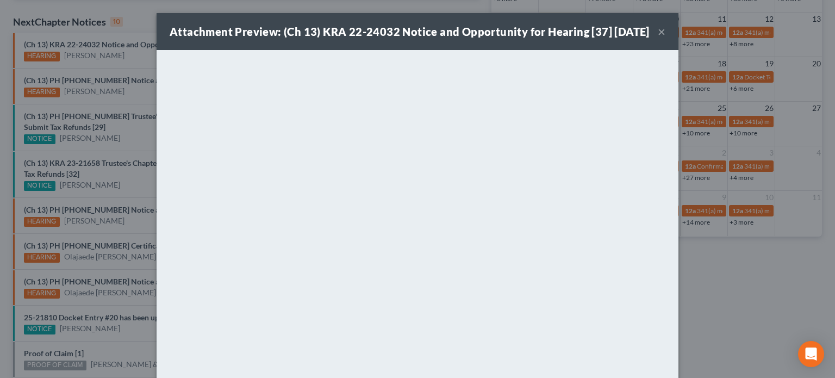
click at [132, 56] on div "Attachment Preview: (Ch 13) KRA 22-24032 Notice and Opportunity for Hearing [37…" at bounding box center [417, 189] width 835 height 378
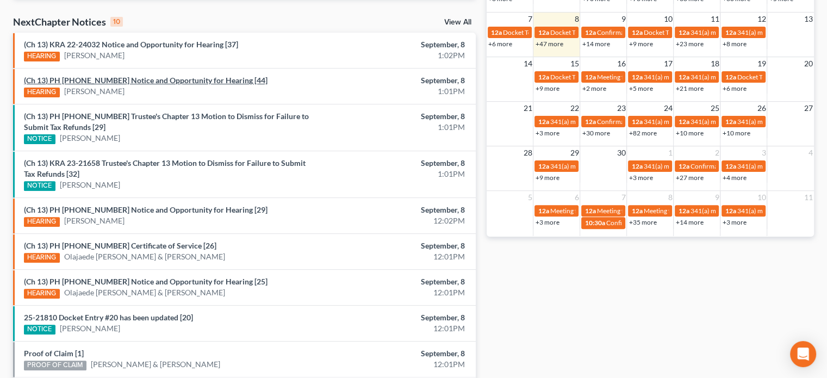
click at [121, 78] on link "(Ch 13) PH 23-20913 Notice and Opportunity for Hearing [44]" at bounding box center [145, 80] width 243 height 9
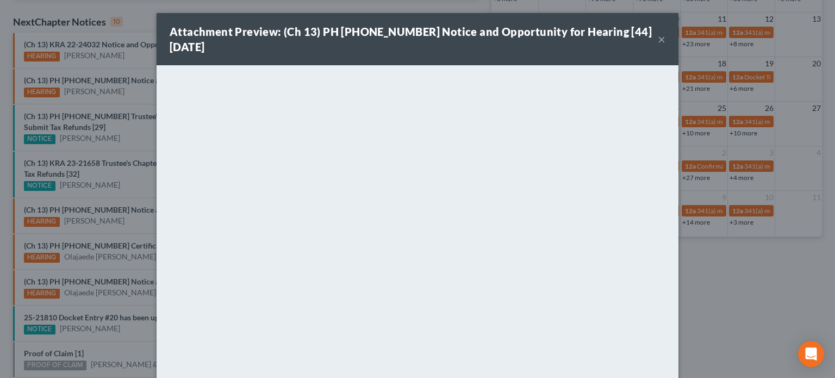
click at [124, 49] on div "Attachment Preview: (Ch 13) PH 23-20913 Notice and Opportunity for Hearing [44]…" at bounding box center [417, 189] width 835 height 378
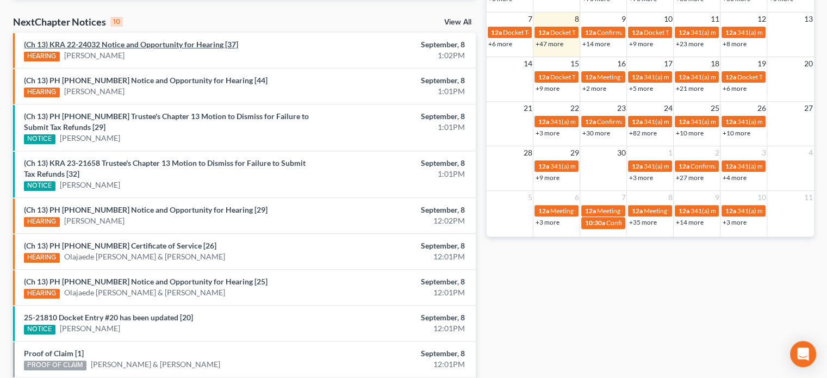
click at [148, 43] on link "(Ch 13) KRA 22-24032 Notice and Opportunity for Hearing [37]" at bounding box center [131, 44] width 214 height 9
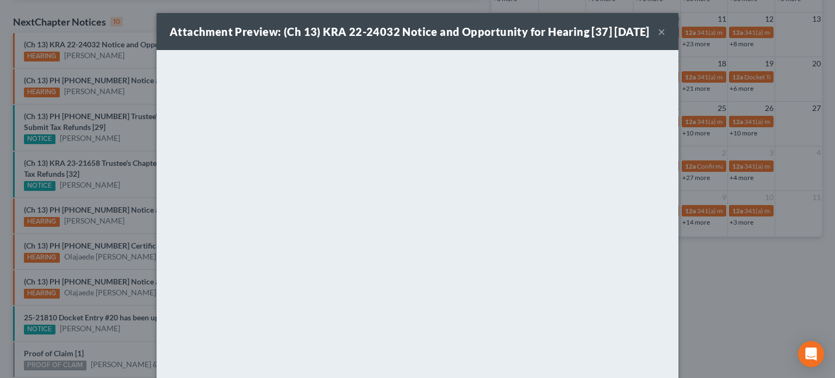
click at [136, 59] on div "Attachment Preview: (Ch 13) KRA 22-24032 Notice and Opportunity for Hearing [37…" at bounding box center [417, 189] width 835 height 378
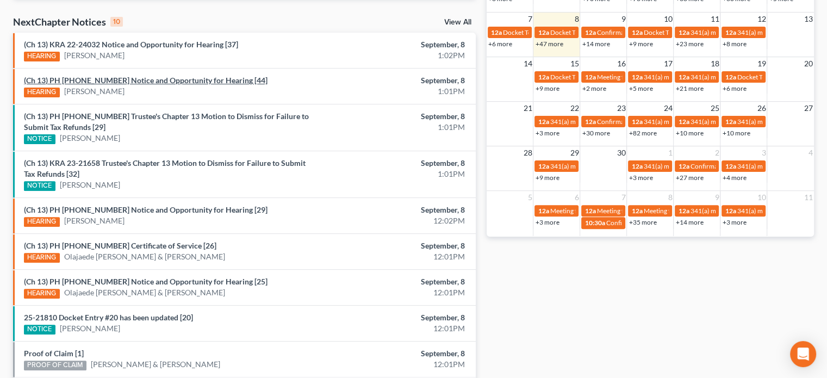
click at [129, 82] on link "(Ch 13) PH 23-20913 Notice and Opportunity for Hearing [44]" at bounding box center [145, 80] width 243 height 9
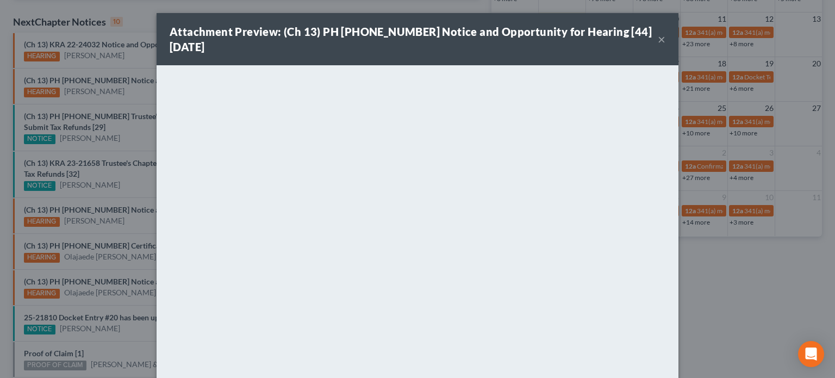
click at [126, 54] on div "Attachment Preview: (Ch 13) PH 23-20913 Notice and Opportunity for Hearing [44]…" at bounding box center [417, 189] width 835 height 378
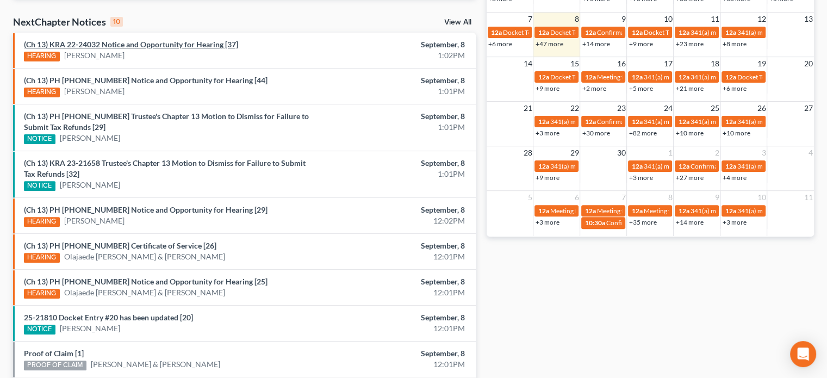
click at [129, 46] on link "(Ch 13) KRA 22-24032 Notice and Opportunity for Hearing [37]" at bounding box center [131, 44] width 214 height 9
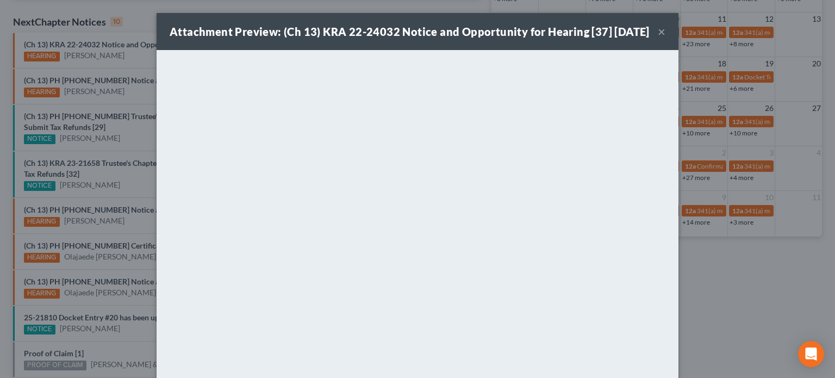
click at [127, 62] on div "Attachment Preview: (Ch 13) KRA 22-24032 Notice and Opportunity for Hearing [37…" at bounding box center [417, 189] width 835 height 378
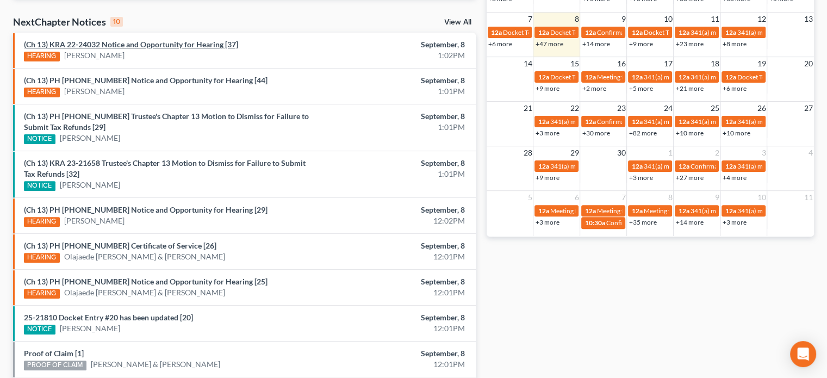
click at [145, 45] on link "(Ch 13) KRA 22-24032 Notice and Opportunity for Hearing [37]" at bounding box center [131, 44] width 214 height 9
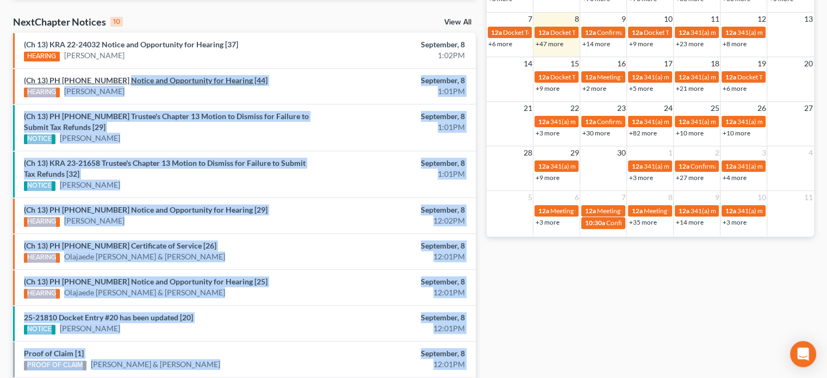
drag, startPoint x: 126, startPoint y: 50, endPoint x: 117, endPoint y: 76, distance: 27.0
click at [113, 77] on link "(Ch 13) PH 23-20913 Notice and Opportunity for Hearing [44]" at bounding box center [145, 80] width 243 height 9
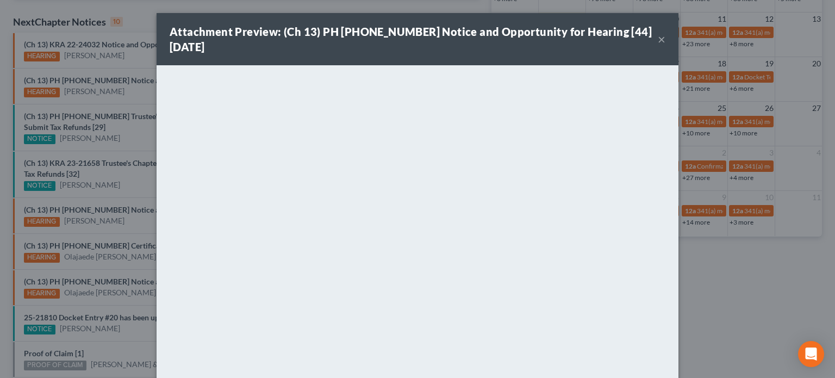
click at [117, 54] on div "Attachment Preview: (Ch 13) PH 23-20913 Notice and Opportunity for Hearing [44]…" at bounding box center [417, 189] width 835 height 378
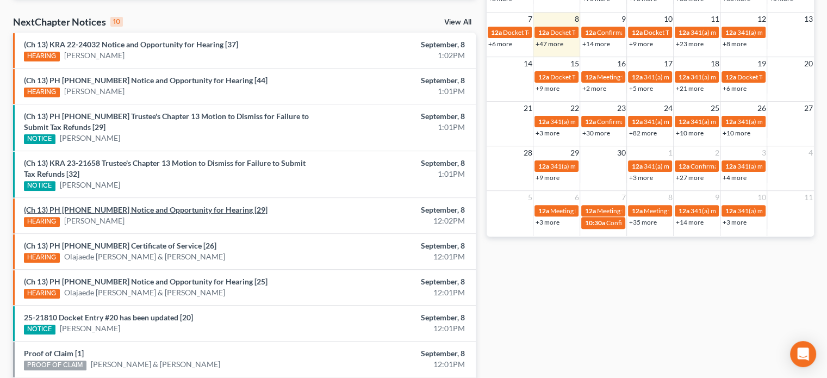
click at [107, 210] on link "(Ch 13) PH 24-25100 Notice and Opportunity for Hearing [29]" at bounding box center [145, 209] width 243 height 9
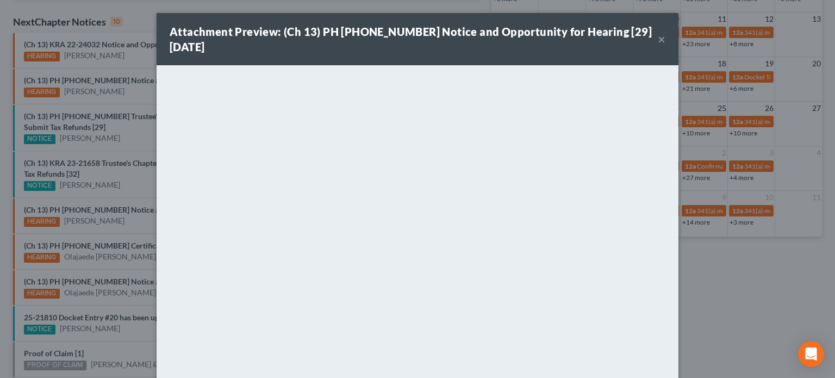
click at [97, 223] on div "Attachment Preview: (Ch 13) PH 24-25100 Notice and Opportunity for Hearing [29]…" at bounding box center [417, 189] width 835 height 378
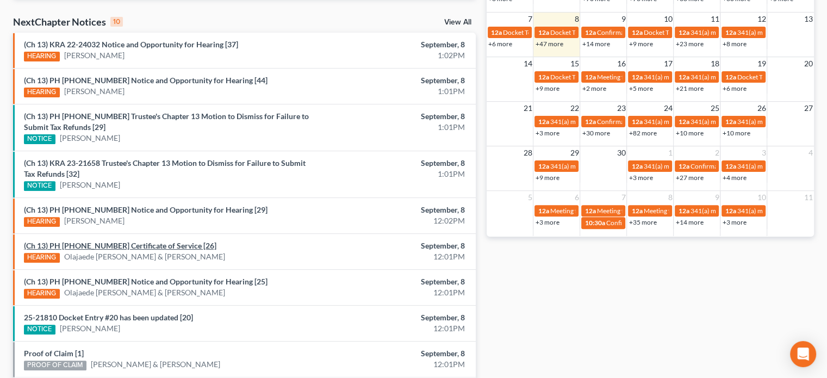
click at [95, 241] on link "(Ch 13) PH 24-22538 Certificate of Service [26]" at bounding box center [120, 245] width 192 height 9
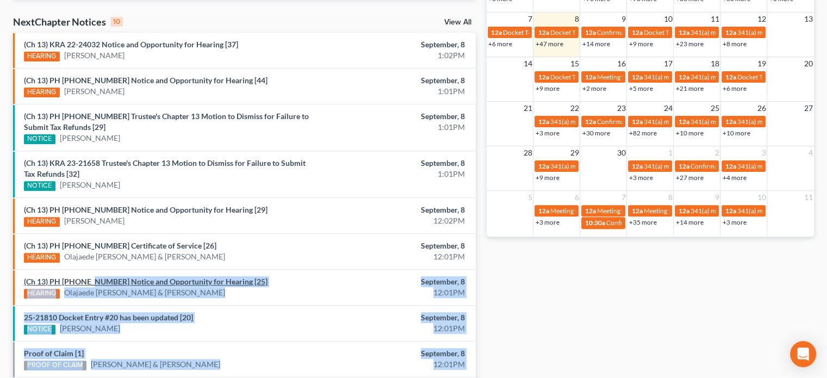
drag, startPoint x: 93, startPoint y: 265, endPoint x: 91, endPoint y: 281, distance: 16.5
click at [91, 281] on link "(Ch 13) PH 24-22538 Notice and Opportunity for Hearing [25]" at bounding box center [145, 281] width 243 height 9
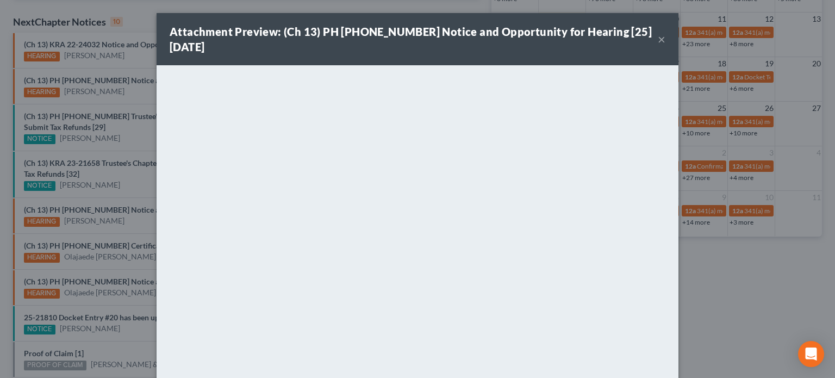
click at [90, 307] on div "Attachment Preview: (Ch 13) PH 24-22538 Notice and Opportunity for Hearing [25]…" at bounding box center [417, 189] width 835 height 378
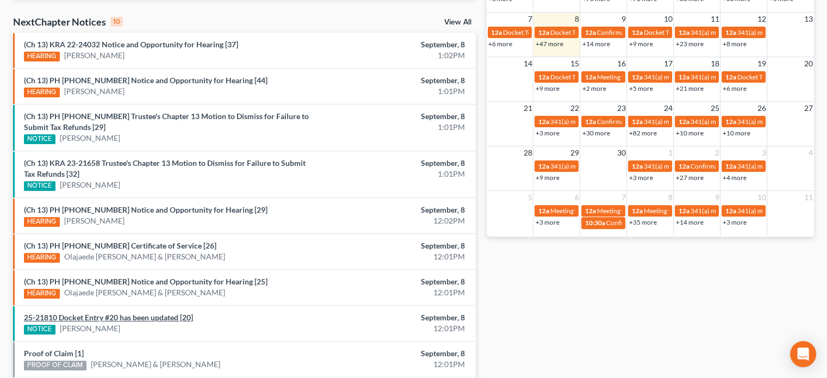
click at [88, 315] on link "25-21810 Docket Entry #20 has been updated [20]" at bounding box center [108, 317] width 169 height 9
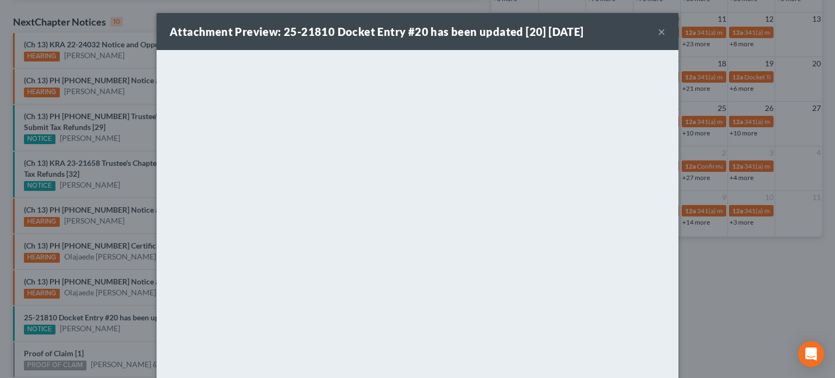
click at [90, 331] on div "Attachment Preview: 25-21810 Docket Entry #20 has been updated [20] 09/08/2025 …" at bounding box center [417, 189] width 835 height 378
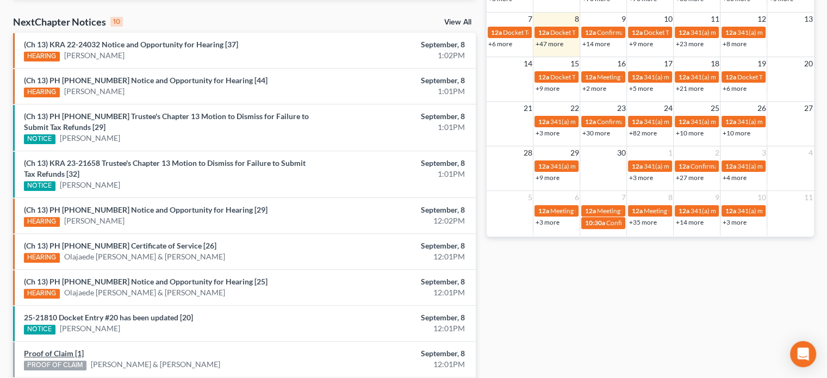
click at [63, 348] on link "Proof of Claim [1]" at bounding box center [54, 352] width 60 height 9
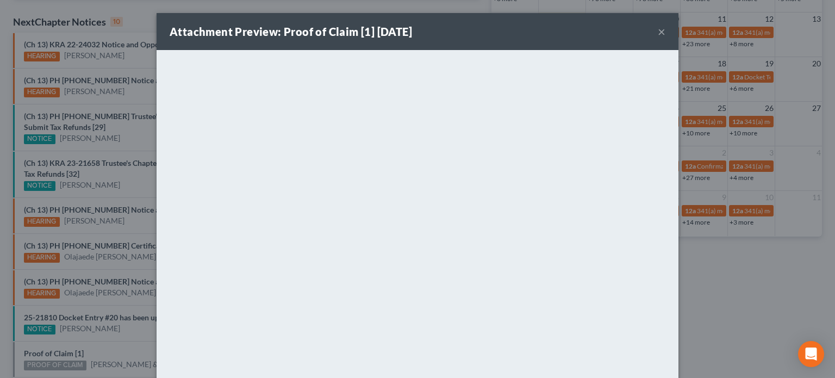
click at [118, 339] on div "Attachment Preview: Proof of Claim [1] 09/08/2025 × <object ng-attr-data='https…" at bounding box center [417, 189] width 835 height 378
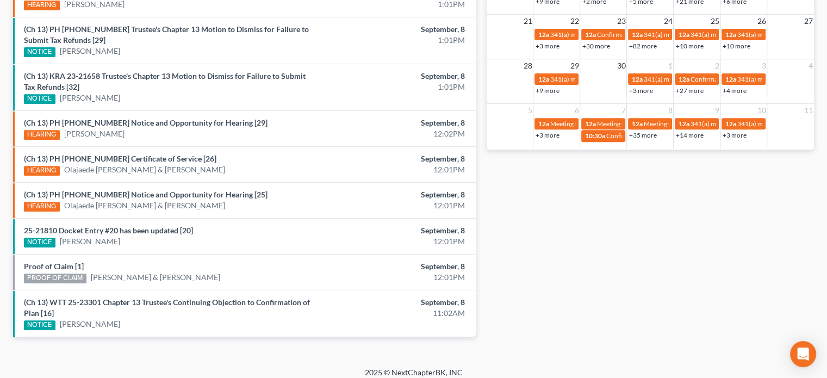
scroll to position [433, 0]
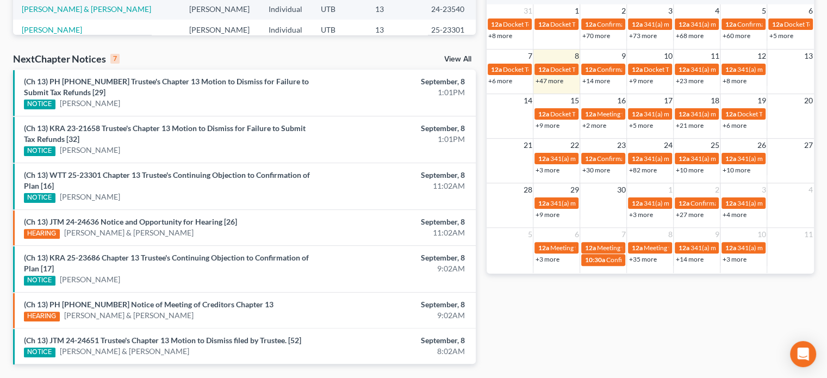
scroll to position [305, 0]
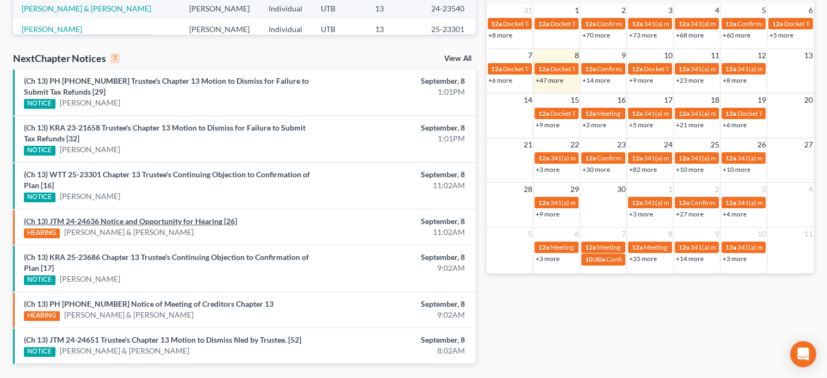
click at [165, 217] on link "(Ch 13) JTM 24-24636 Notice and Opportunity for Hearing [26]" at bounding box center [130, 220] width 213 height 9
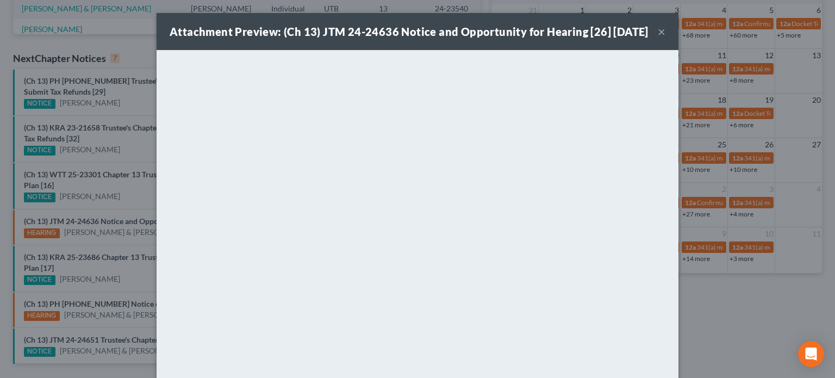
click at [127, 228] on div "Attachment Preview: (Ch 13) JTM 24-24636 Notice and Opportunity for Hearing [26…" at bounding box center [417, 189] width 835 height 378
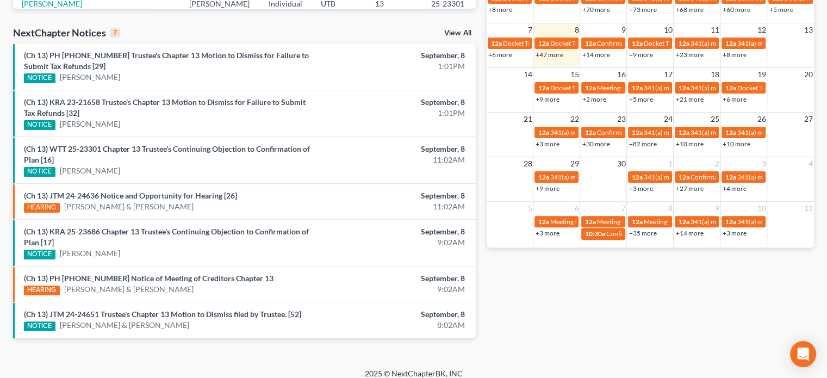
scroll to position [332, 0]
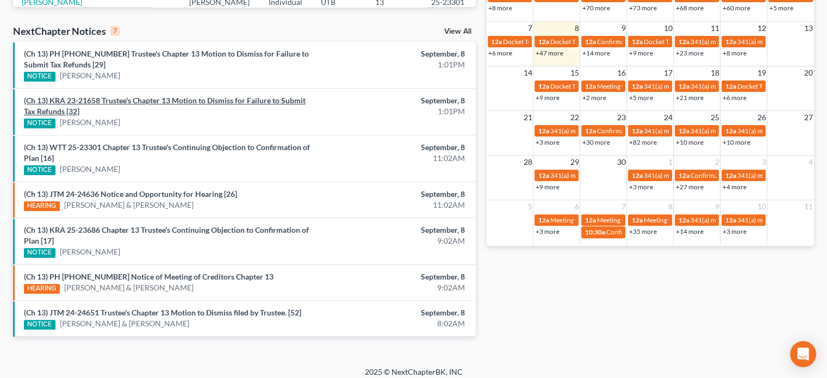
click at [169, 102] on link "(Ch 13) KRA 23-21658 Trustee's Chapter 13 Motion to Dismiss for Failure to Subm…" at bounding box center [165, 106] width 282 height 20
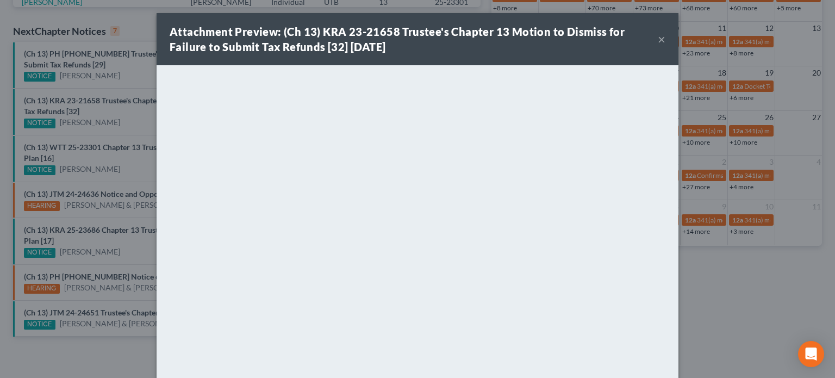
click at [119, 113] on div "Attachment Preview: (Ch 13) KRA 23-21658 Trustee's Chapter 13 Motion to Dismiss…" at bounding box center [417, 189] width 835 height 378
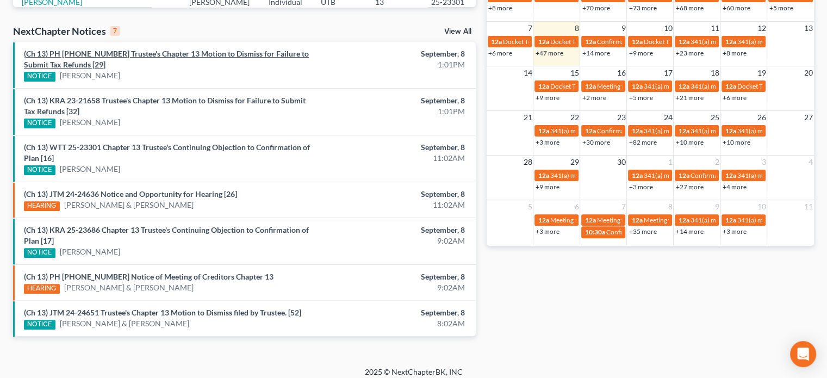
click at [122, 55] on link "(Ch 13) PH [PHONE_NUMBER] Trustee's Chapter 13 Motion to Dismiss for Failure to…" at bounding box center [166, 59] width 285 height 20
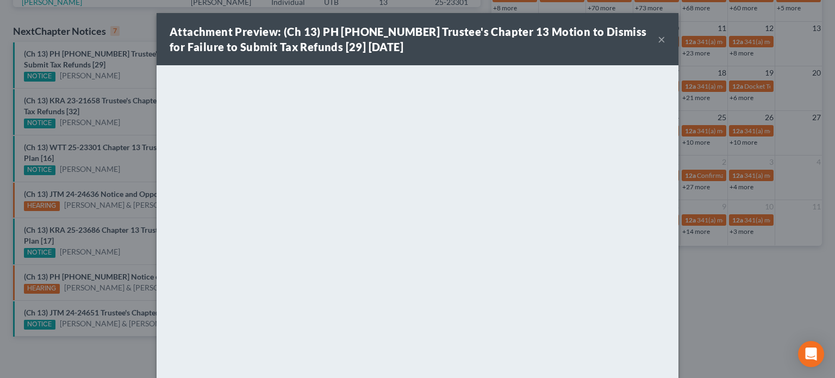
click at [117, 71] on div "Attachment Preview: (Ch 13) PH [PHONE_NUMBER] Trustee's Chapter 13 Motion to Di…" at bounding box center [417, 189] width 835 height 378
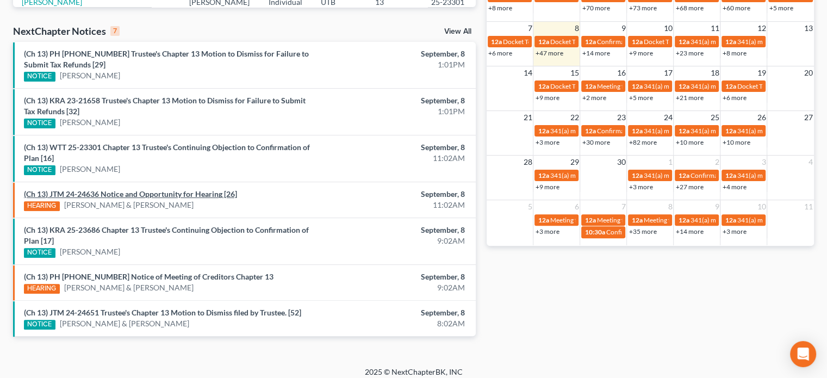
click at [137, 192] on link "(Ch 13) JTM 24-24636 Notice and Opportunity for Hearing [26]" at bounding box center [130, 193] width 213 height 9
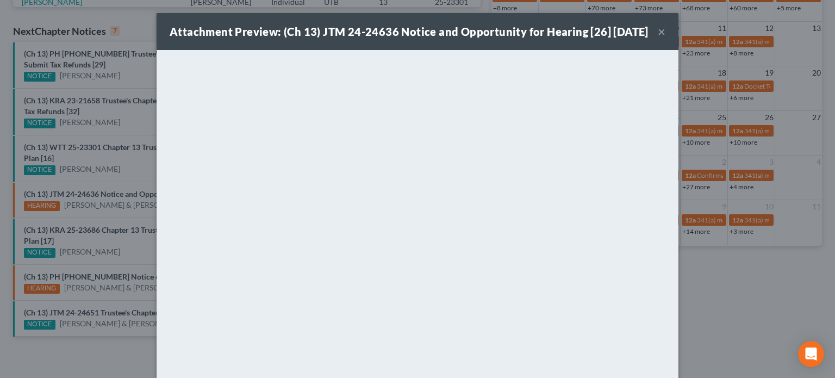
click at [120, 207] on div "Attachment Preview: (Ch 13) JTM 24-24636 Notice and Opportunity for Hearing [26…" at bounding box center [417, 189] width 835 height 378
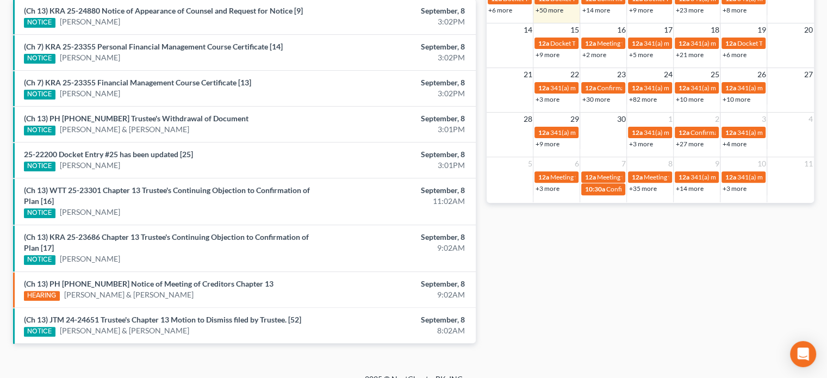
scroll to position [386, 0]
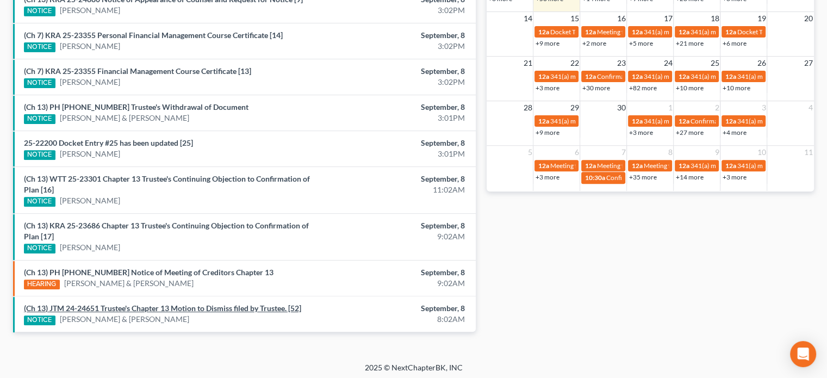
click at [185, 304] on link "(Ch 13) JTM 24-24651 Trustee's Chapter 13 Motion to Dismiss filed by Trustee. […" at bounding box center [162, 307] width 277 height 9
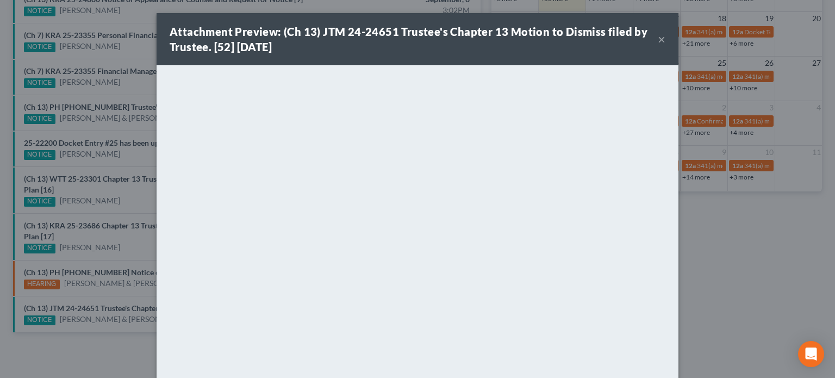
click at [658, 44] on button "×" at bounding box center [662, 39] width 8 height 13
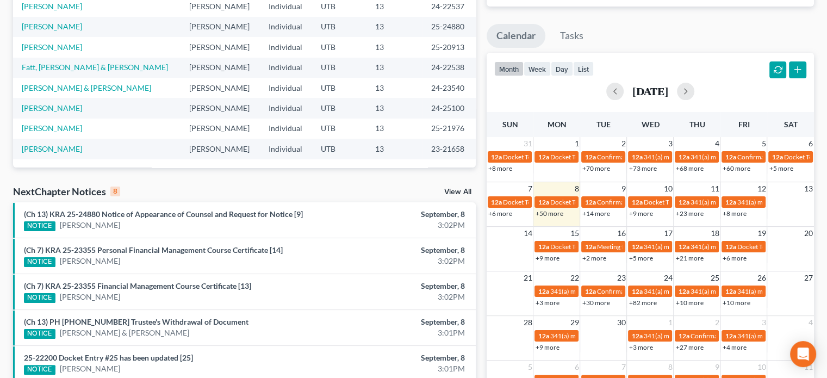
scroll to position [173, 0]
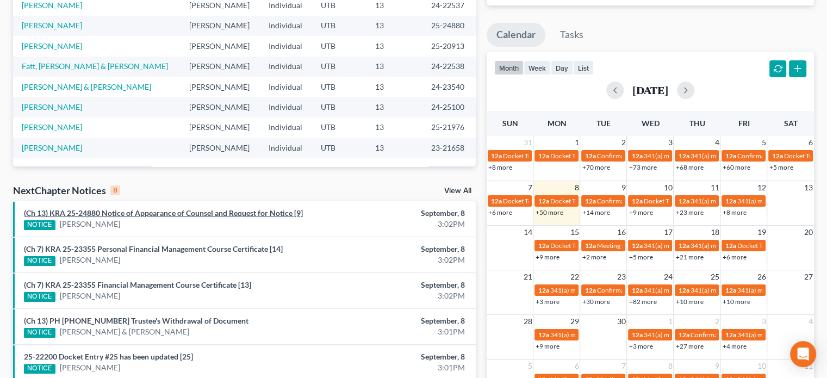
click at [180, 216] on link "(Ch 13) KRA 25-24880 Notice of Appearance of Counsel and Request for Notice [9]" at bounding box center [163, 212] width 279 height 9
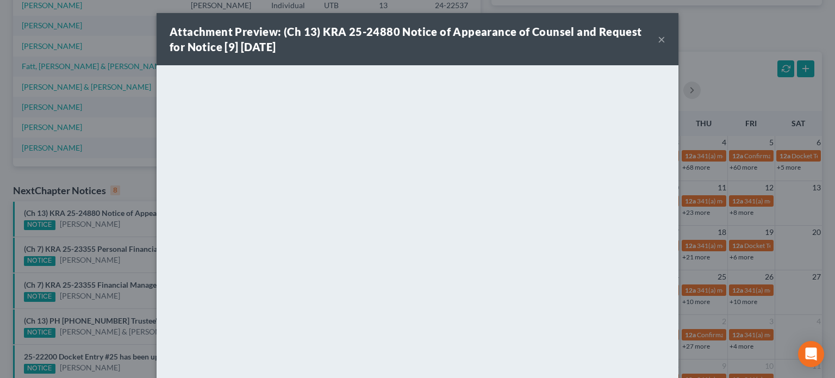
click at [129, 227] on div "Attachment Preview: (Ch 13) KRA 25-24880 Notice of Appearance of Counsel and Re…" at bounding box center [417, 189] width 835 height 378
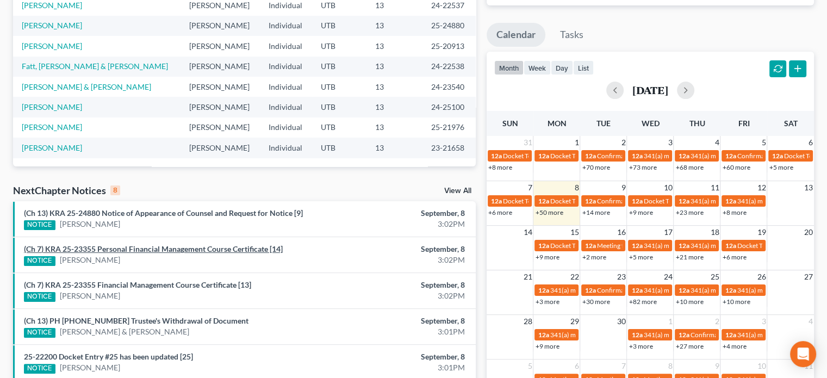
click at [133, 248] on link "(Ch 7) KRA 25-23355 Personal Financial Management Course Certificate [14]" at bounding box center [153, 248] width 259 height 9
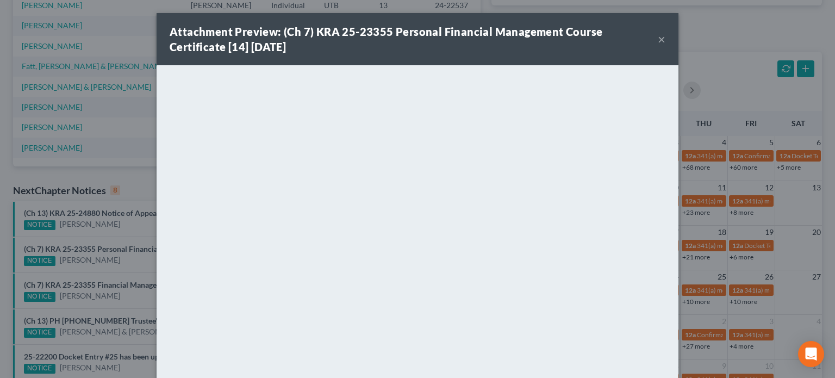
click at [134, 230] on div "Attachment Preview: (Ch 7) KRA 25-23355 Personal Financial Management Course Ce…" at bounding box center [417, 189] width 835 height 378
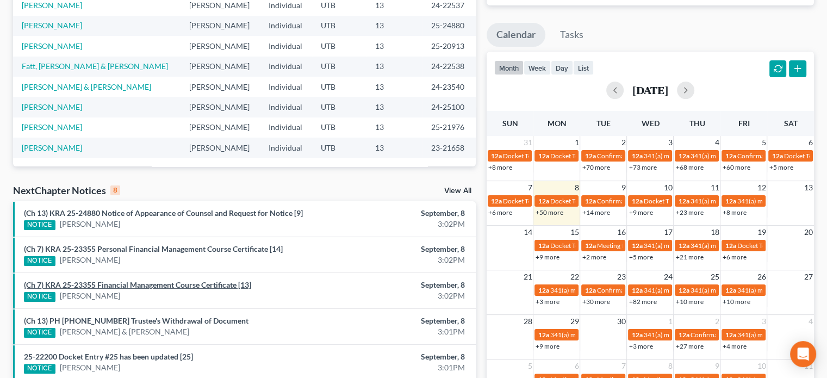
click at [132, 285] on link "(Ch 7) KRA 25-23355 Financial Management Course Certificate [13]" at bounding box center [137, 284] width 227 height 9
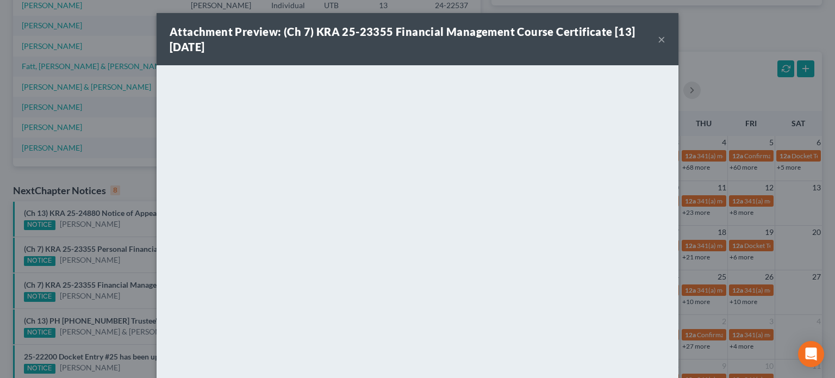
click at [132, 254] on div "Attachment Preview: (Ch 7) KRA 25-23355 Financial Management Course Certificate…" at bounding box center [417, 189] width 835 height 378
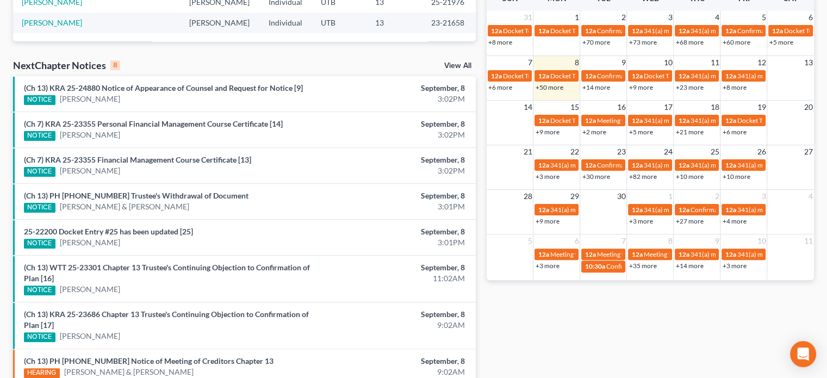
scroll to position [299, 0]
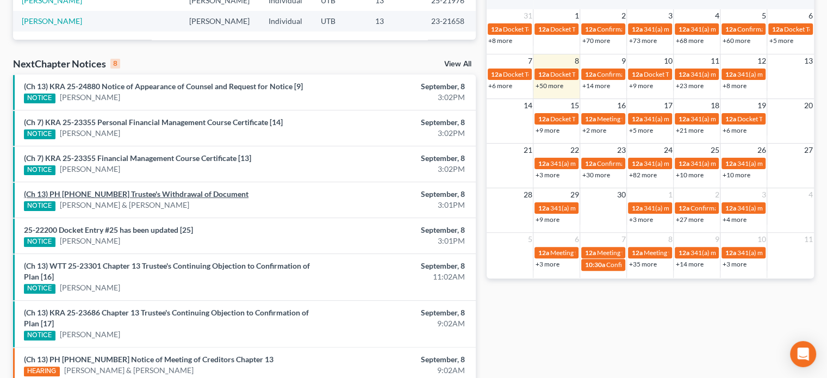
click at [136, 193] on link "(Ch 13) PH [PHONE_NUMBER] Trustee's Withdrawal of Document" at bounding box center [136, 193] width 224 height 9
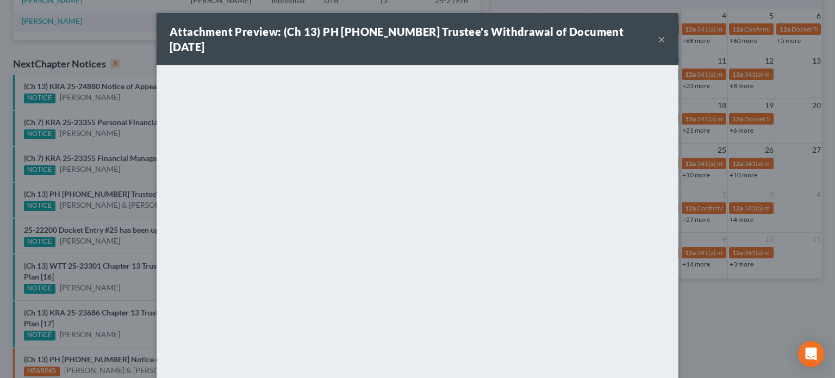
click at [124, 213] on div "Attachment Preview: (Ch 13) PH 23-21916 Trustee's Withdrawal of Document 09/08/…" at bounding box center [417, 189] width 835 height 378
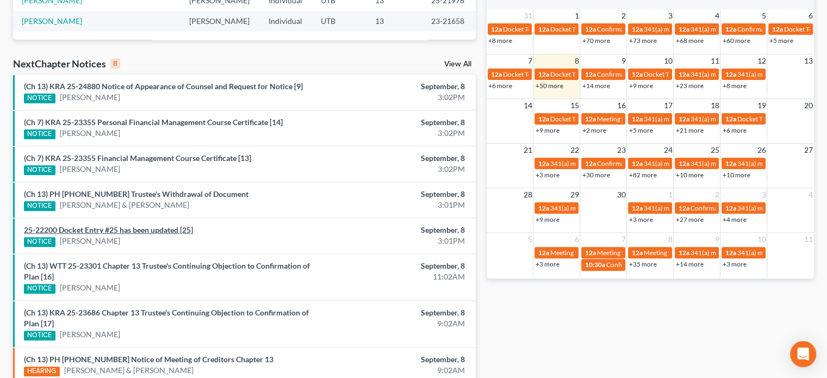
click at [124, 232] on link "25-22200 Docket Entry #25 has been updated [25]" at bounding box center [108, 229] width 169 height 9
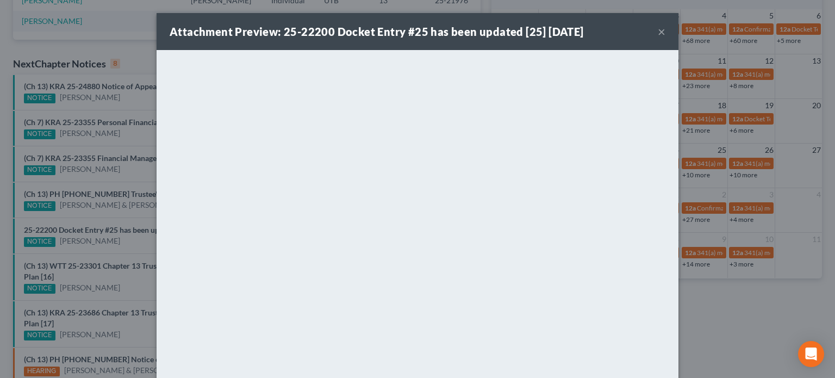
click at [124, 205] on div "Attachment Preview: 25-22200 Docket Entry #25 has been updated [25] 09/08/2025 …" at bounding box center [417, 189] width 835 height 378
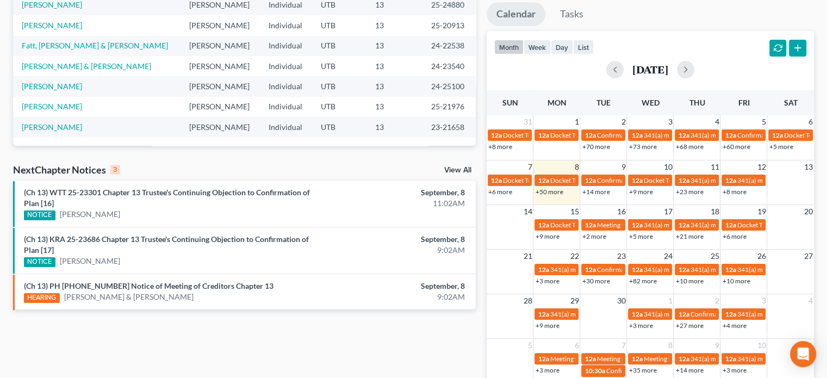
scroll to position [195, 0]
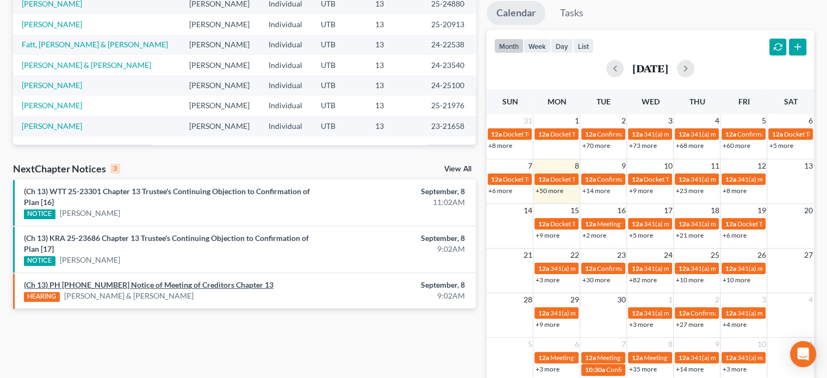
click at [140, 285] on link "(Ch 13) PH [PHONE_NUMBER] Notice of Meeting of Creditors Chapter 13" at bounding box center [148, 284] width 249 height 9
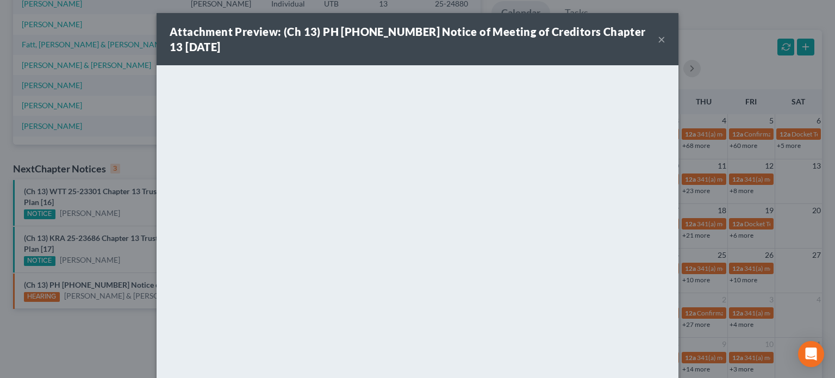
click at [659, 39] on button "×" at bounding box center [662, 39] width 8 height 13
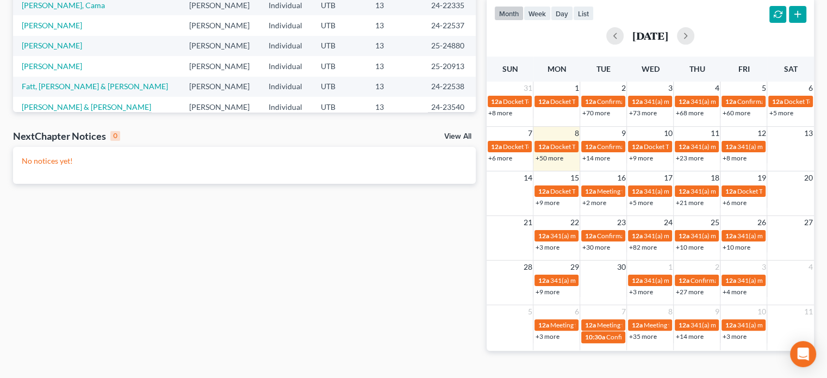
scroll to position [224, 0]
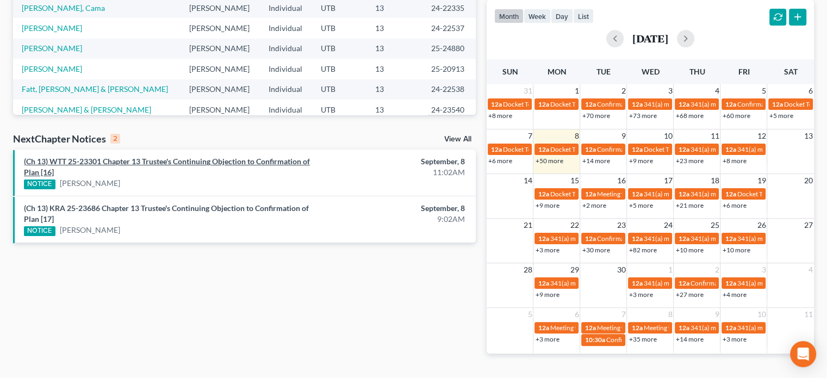
click at [170, 163] on link "(Ch 13) WTT 25-23301 Chapter 13 Trustee's Continuing Objection to Confirmation …" at bounding box center [167, 167] width 286 height 20
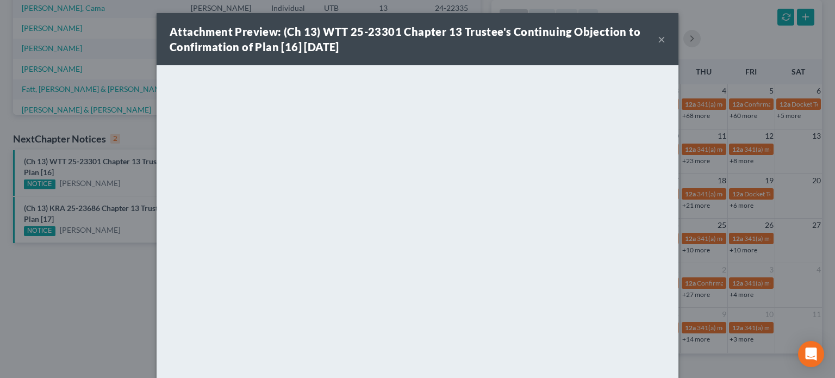
click at [104, 211] on div "Attachment Preview: (Ch 13) WTT 25-23301 Chapter 13 Trustee's Continuing Object…" at bounding box center [417, 189] width 835 height 378
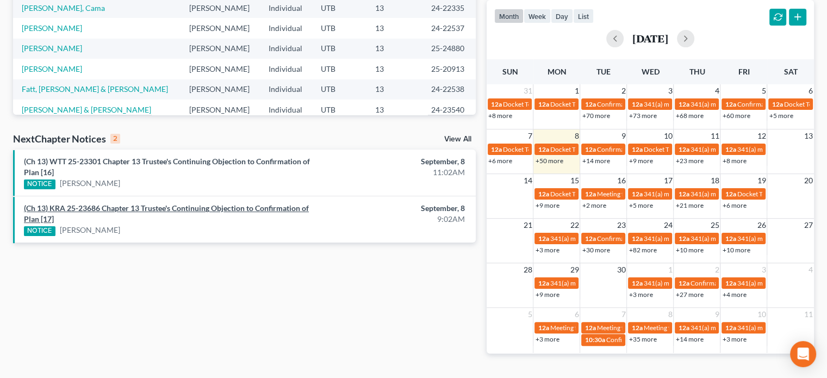
click at [104, 211] on link "(Ch 13) KRA 25-23686 Chapter 13 Trustee's Continuing Objection to Confirmation …" at bounding box center [166, 213] width 285 height 20
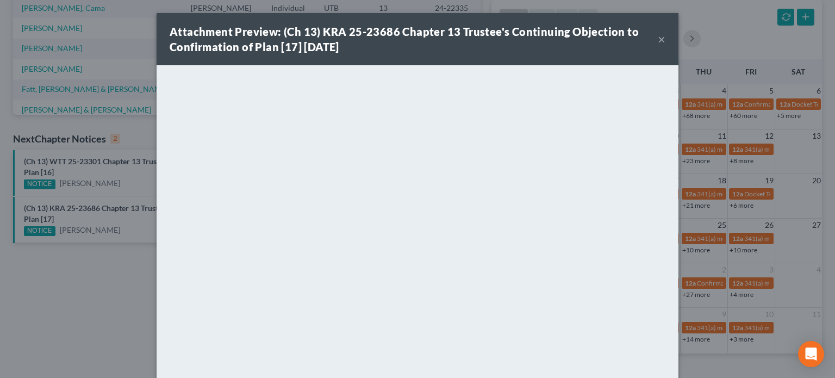
click at [659, 40] on button "×" at bounding box center [662, 39] width 8 height 13
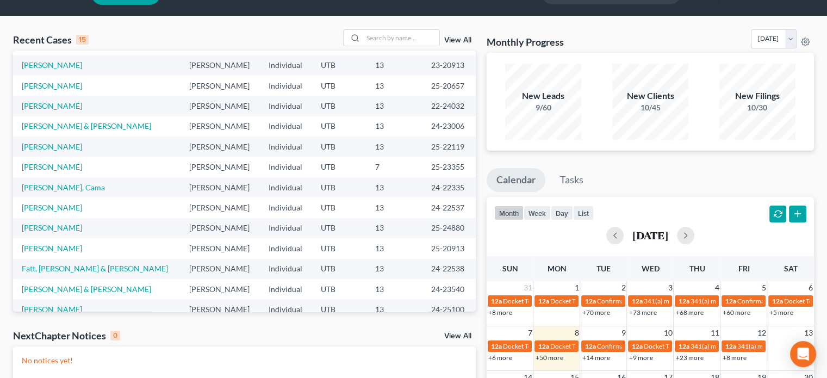
scroll to position [21, 0]
